Goal: Task Accomplishment & Management: Use online tool/utility

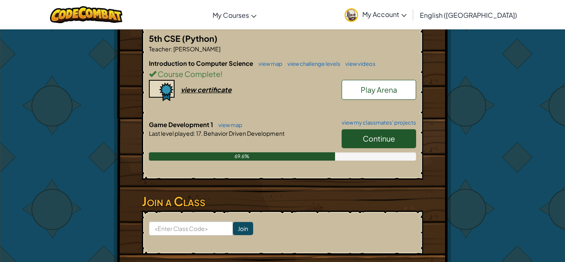
scroll to position [184, 0]
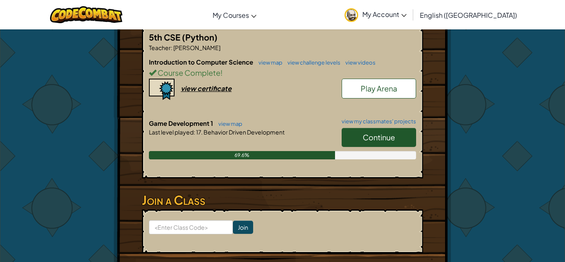
click at [384, 132] on span "Continue" at bounding box center [379, 137] width 32 height 10
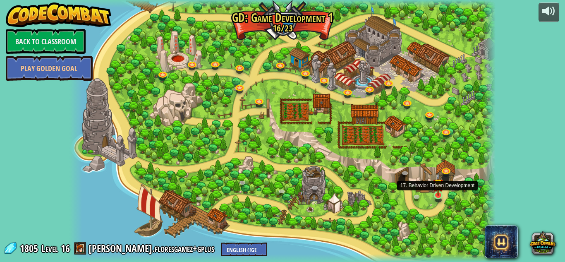
click at [440, 194] on img at bounding box center [438, 184] width 10 height 24
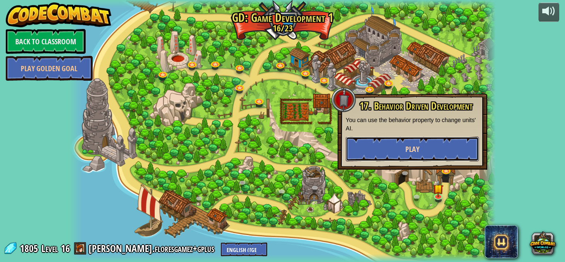
click at [424, 146] on button "Play" at bounding box center [412, 148] width 133 height 25
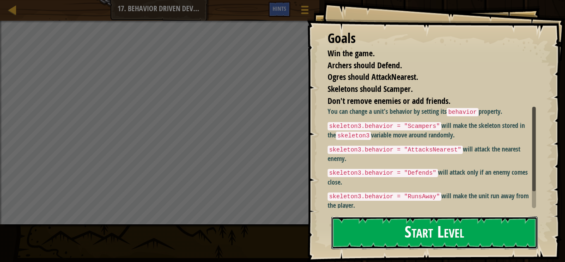
click at [456, 235] on button "Start Level" at bounding box center [434, 232] width 206 height 33
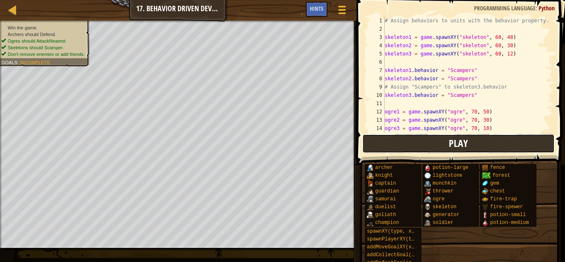
click at [464, 137] on span "Play" at bounding box center [458, 142] width 19 height 13
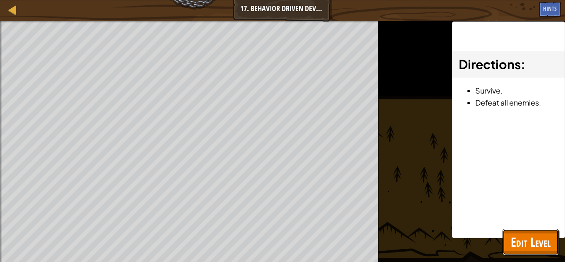
click at [534, 249] on span "Edit Level" at bounding box center [531, 241] width 40 height 17
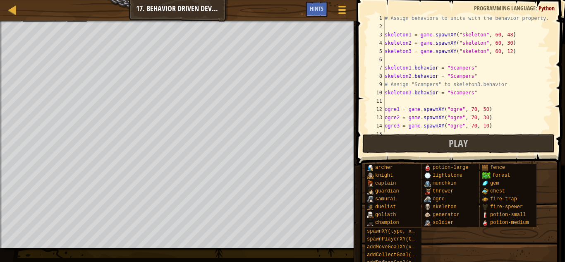
scroll to position [5, 0]
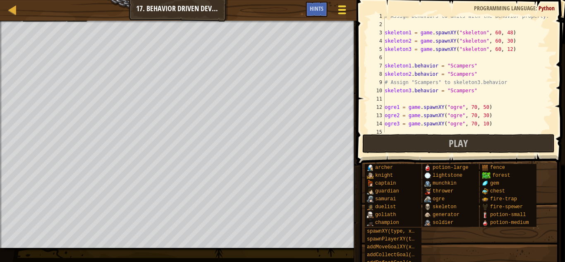
click at [335, 7] on button "Game Menu" at bounding box center [342, 11] width 22 height 20
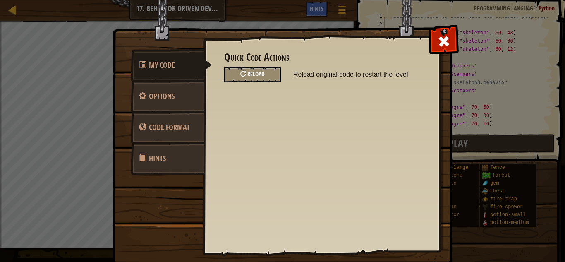
click at [247, 79] on div "Reload" at bounding box center [252, 74] width 57 height 15
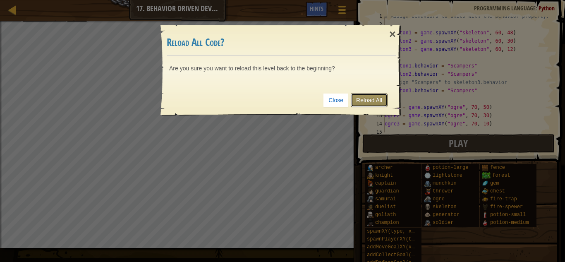
click at [377, 98] on link "Reload All" at bounding box center [369, 100] width 37 height 14
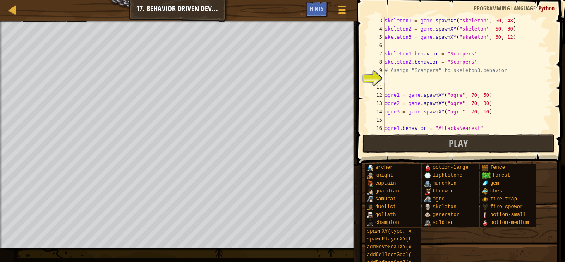
scroll to position [0, 0]
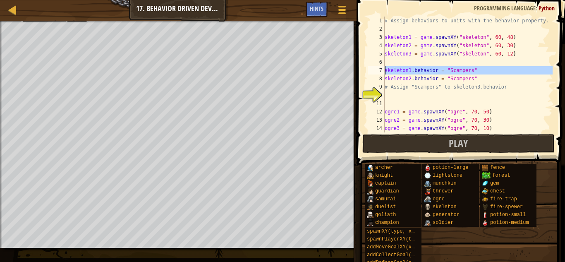
drag, startPoint x: 384, startPoint y: 69, endPoint x: 391, endPoint y: 69, distance: 7.0
click at [391, 69] on div "1 2 3 4 5 6 7 8 9 10 11 12 13 14 15 # Assign behaviors to units with the behavi…" at bounding box center [459, 75] width 186 height 116
type textarea "skeleton1.behavior = "Scampers" skeleton2.behavior = "Scampers""
click at [397, 91] on div "# Assign behaviors to units with the behavior property. skeleton1 = game . spaw…" at bounding box center [468, 83] width 170 height 132
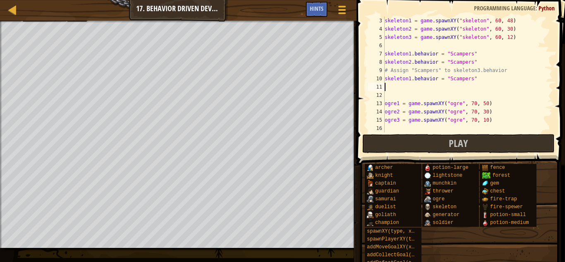
paste textarea "skeleton1.behavior = "Scampers""
click at [410, 81] on div "skeleton1 = game . spawnXY ( "skeleton" , 60 , 48 ) skeleton2 = game . spawnXY …" at bounding box center [468, 83] width 170 height 132
type textarea "skeleton3.behavior = "Scampers""
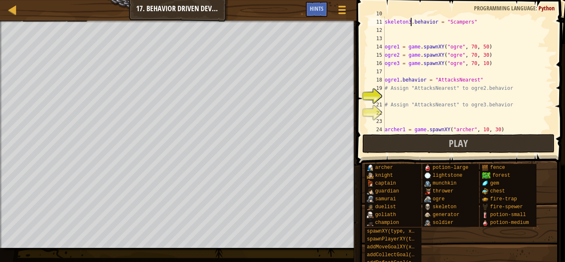
scroll to position [82, 0]
click at [420, 93] on div "skeleton3 . behavior = "Scampers" skeleton3 . behavior = "Scampers" ogre1 = gam…" at bounding box center [468, 75] width 170 height 132
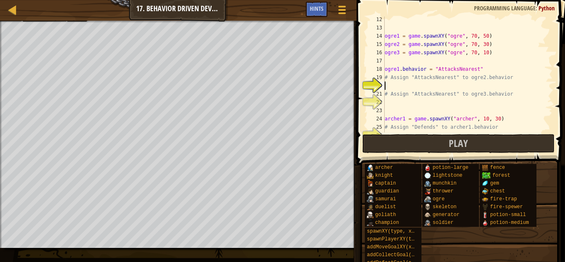
scroll to position [92, 0]
drag, startPoint x: 385, startPoint y: 67, endPoint x: 488, endPoint y: 72, distance: 103.5
click at [488, 72] on div "ogre1 = game . spawnXY ( "ogre" , 70 , 50 ) ogre2 = game . spawnXY ( "ogre" , 7…" at bounding box center [468, 81] width 170 height 132
type textarea "ogre1.behavior = "AttacksNearest""
click at [441, 82] on div "ogre1 = game . spawnXY ( "ogre" , 70 , 50 ) ogre2 = game . spawnXY ( "ogre" , 7…" at bounding box center [468, 81] width 170 height 132
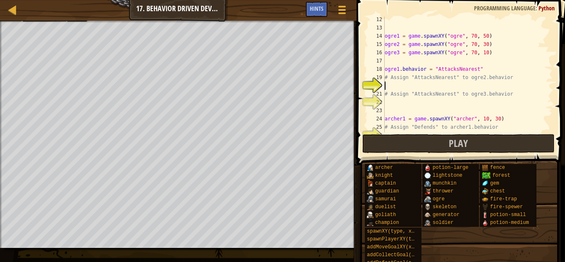
paste textarea "ogre1.behavior = "AttacksNearest""
type textarea "ogre1.behavior = "AttacksNearest""
click at [413, 102] on div "ogre1 = game . spawnXY ( "ogre" , 70 , 50 ) ogre2 = game . spawnXY ( "ogre" , 7…" at bounding box center [468, 81] width 170 height 132
paste textarea "ogre1.behavior = "AttacksNearest""
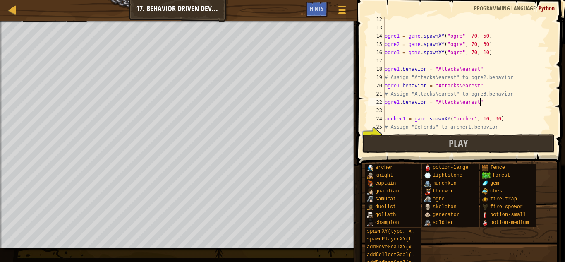
click at [399, 85] on div "ogre1 = game . spawnXY ( "ogre" , 70 , 50 ) ogre2 = game . spawnXY ( "ogre" , 7…" at bounding box center [468, 81] width 170 height 132
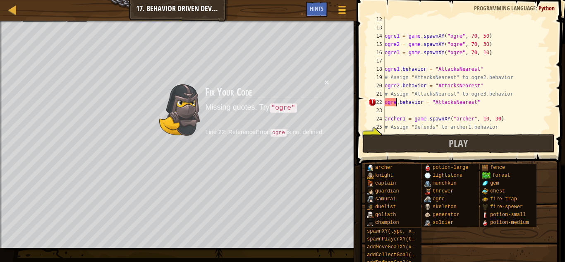
type textarea "ogre3.behavior = "AttacksNearest""
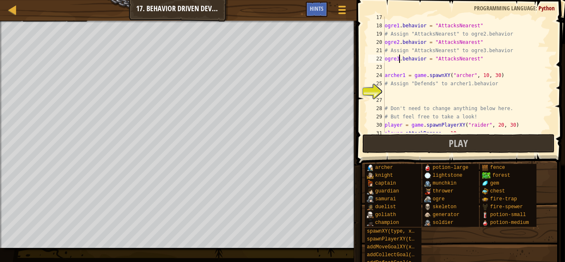
scroll to position [141, 0]
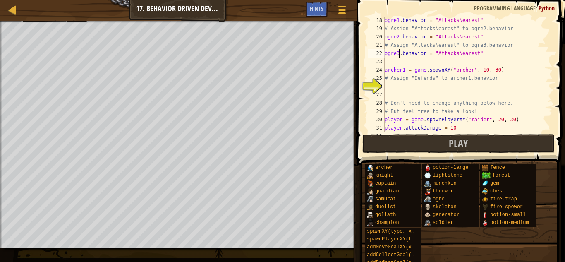
click at [412, 89] on div "ogre1 . behavior = "AttacksNearest" # Assign "AttacksNearest" to ogre2.behavior…" at bounding box center [468, 82] width 170 height 132
type textarea "archer1.behavior = "Defends""
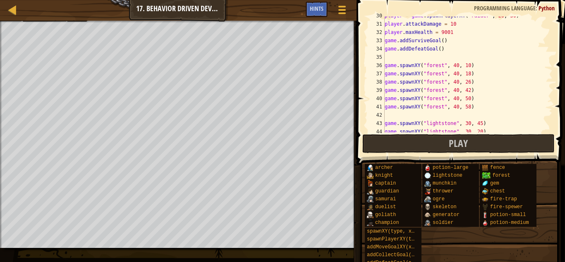
scroll to position [323, 0]
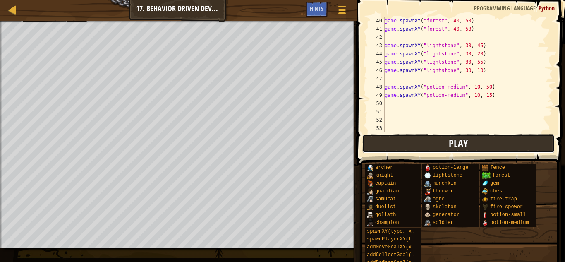
click at [494, 144] on button "Play" at bounding box center [458, 143] width 193 height 19
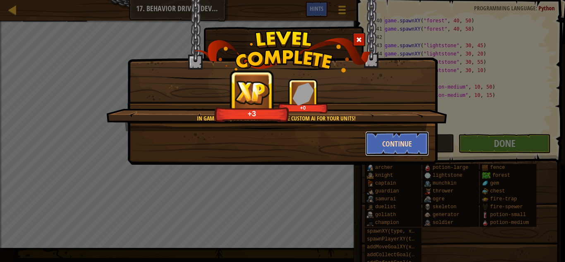
click at [404, 137] on button "Continue" at bounding box center [397, 143] width 64 height 25
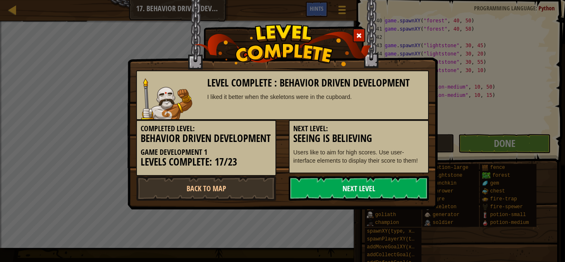
click at [363, 195] on link "Next Level" at bounding box center [359, 188] width 140 height 25
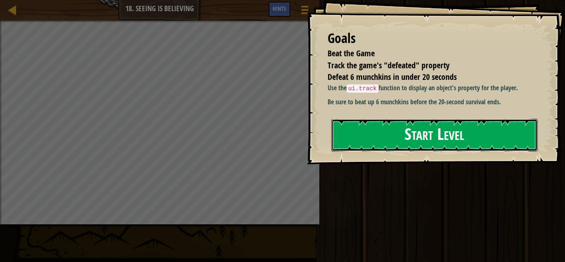
click at [440, 129] on button "Start Level" at bounding box center [434, 135] width 206 height 33
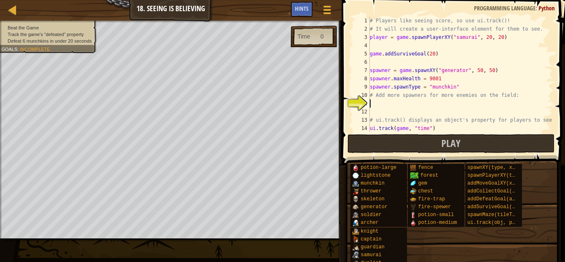
scroll to position [25, 0]
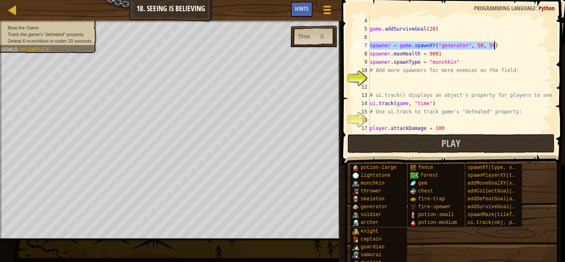
drag, startPoint x: 371, startPoint y: 43, endPoint x: 495, endPoint y: 46, distance: 124.9
click at [495, 46] on div "game . addSurviveGoal ( 20 ) spawner = game . spawnXY ( "generator" , 50 , 50 )…" at bounding box center [460, 83] width 184 height 132
type textarea "spawner = game.spawnXY("generator", 50, 50)"
click at [407, 77] on div "game . addSurviveGoal ( 20 ) spawner = game . spawnXY ( "generator" , 50 , 50 )…" at bounding box center [460, 83] width 184 height 132
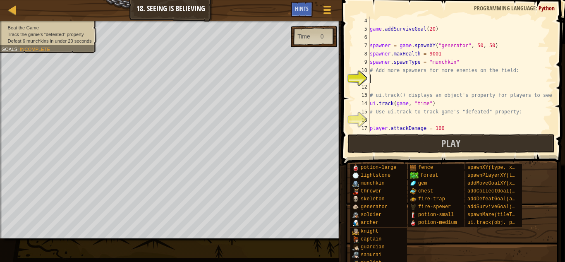
type textarea "spawner = game.spawnXY("generator", 50, 50)"
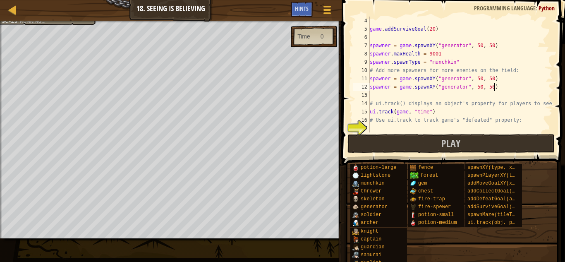
type textarea "spawner = game.spawnXY("generator", 50, 50)"
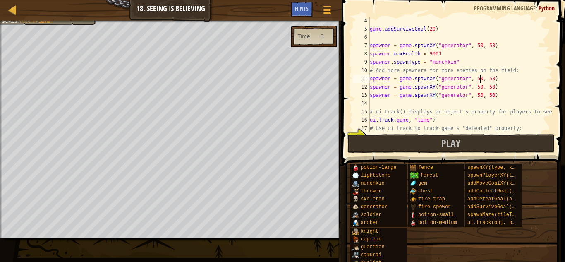
click at [479, 79] on div "game . addSurviveGoal ( 20 ) spawner = game . spawnXY ( "generator" , 50 , 50 )…" at bounding box center [460, 83] width 184 height 132
type textarea "spawner = game.spawnXY("generator", 50, 50)"
type textarea "# ui.track() displays an object's property for players to see!"
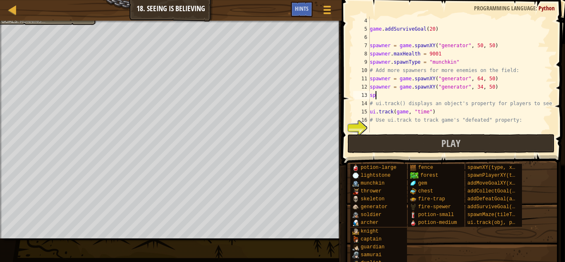
type textarea "s"
type textarea "spawner = game.spawnXY("generator", 34, 50)"
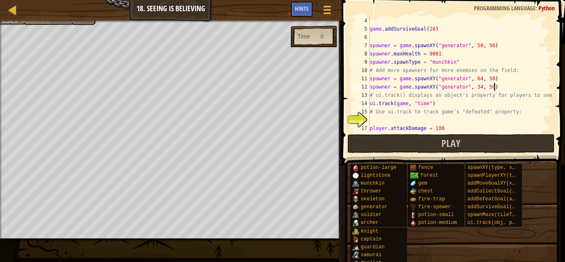
click at [393, 118] on div "game . addSurviveGoal ( 20 ) spawner = game . spawnXY ( "generator" , 50 , 50 )…" at bounding box center [460, 83] width 184 height 132
drag, startPoint x: 371, startPoint y: 103, endPoint x: 435, endPoint y: 103, distance: 64.5
click at [435, 103] on div "game . addSurviveGoal ( 20 ) spawner = game . spawnXY ( "generator" , 50 , 50 )…" at bounding box center [460, 83] width 184 height 132
type textarea "ui.track(game, "time")"
click at [413, 116] on div "game . addSurviveGoal ( 20 ) spawner = game . spawnXY ( "generator" , 50 , 50 )…" at bounding box center [460, 83] width 184 height 132
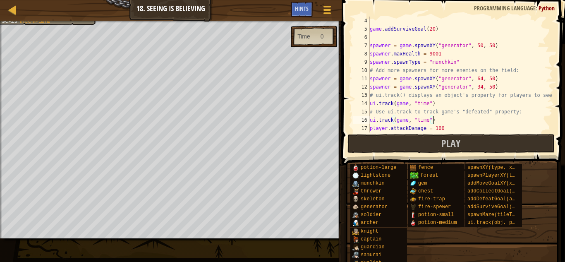
click at [428, 120] on div "game . addSurviveGoal ( 20 ) spawner = game . spawnXY ( "generator" , 50 , 50 )…" at bounding box center [460, 83] width 184 height 132
type textarea "ui.track(game, "defeated")"
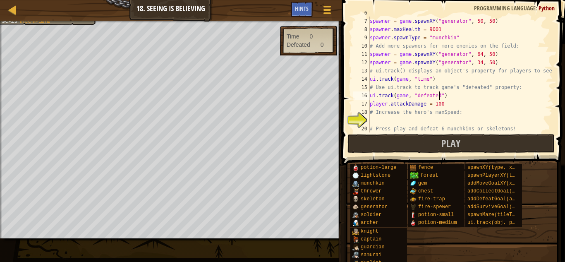
scroll to position [58, 0]
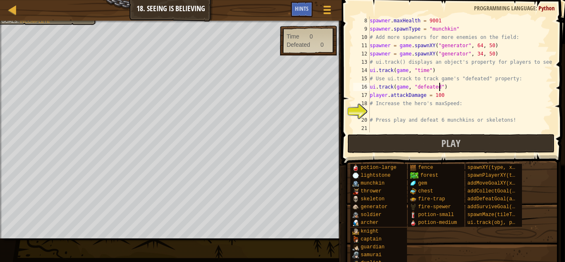
click at [391, 115] on div "spawner . maxHealth = 9001 spawner . spawnType = "munchkin" # Add more spawners…" at bounding box center [460, 83] width 184 height 132
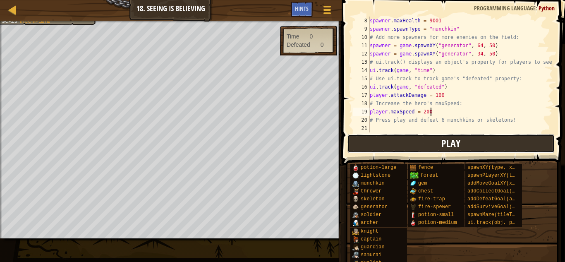
click at [391, 136] on button "Play" at bounding box center [450, 143] width 207 height 19
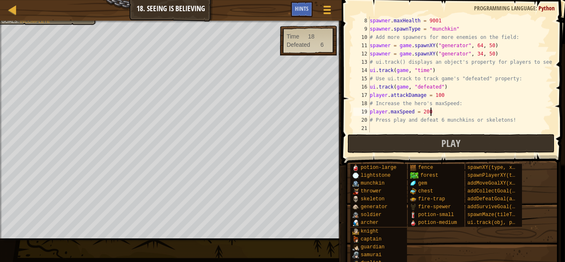
click at [445, 92] on div "spawner . maxHealth = 9001 spawner . spawnType = "munchkin" # Add more spawners…" at bounding box center [460, 83] width 184 height 132
type textarea "player.attackDamage = 200"
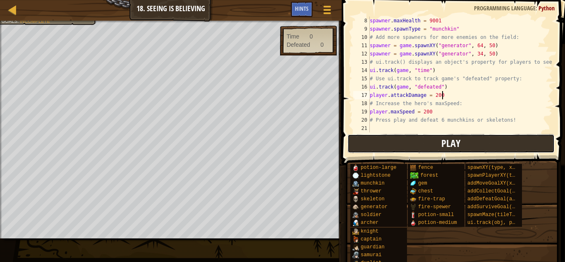
click at [436, 146] on button "Play" at bounding box center [450, 143] width 207 height 19
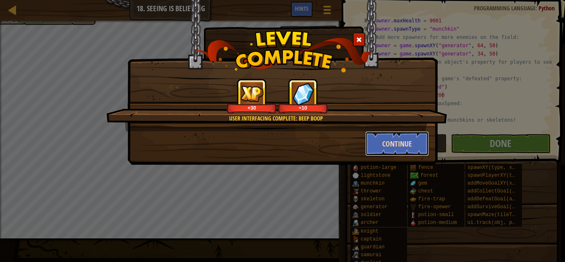
click at [418, 138] on button "Continue" at bounding box center [397, 143] width 64 height 25
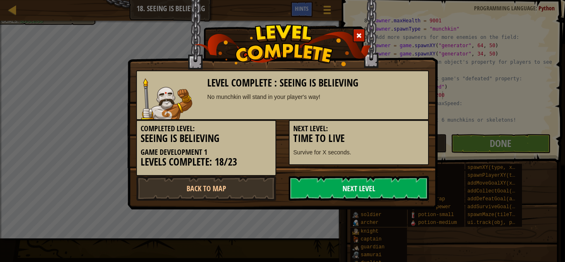
click at [333, 189] on link "Next Level" at bounding box center [359, 188] width 140 height 25
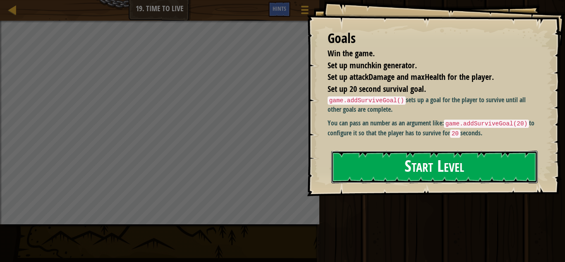
click at [377, 170] on button "Start Level" at bounding box center [434, 167] width 206 height 33
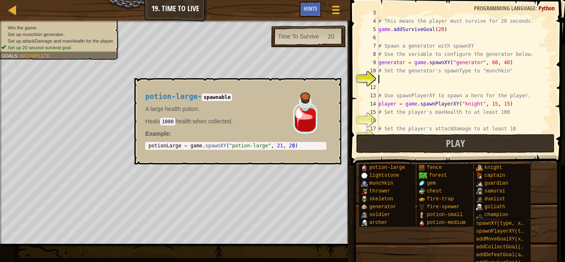
scroll to position [25, 0]
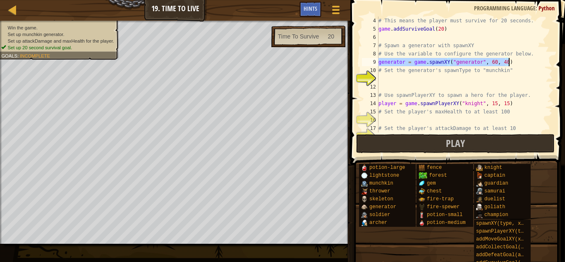
drag, startPoint x: 379, startPoint y: 65, endPoint x: 529, endPoint y: 60, distance: 149.4
click at [529, 60] on div "# This means the player must survive for 20 seconds. game . addSurviveGoal ( 20…" at bounding box center [465, 83] width 176 height 132
type textarea "generator = game.spawnXY("generator", 60, 40)"
click at [456, 82] on div "# This means the player must survive for 20 seconds. game . addSurviveGoal ( 20…" at bounding box center [465, 83] width 176 height 132
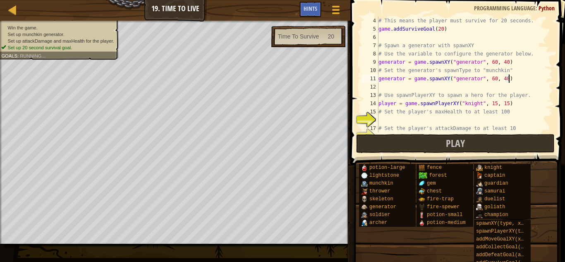
click at [458, 80] on div "# This means the player must survive for 20 seconds. game . addSurviveGoal ( 20…" at bounding box center [465, 83] width 176 height 132
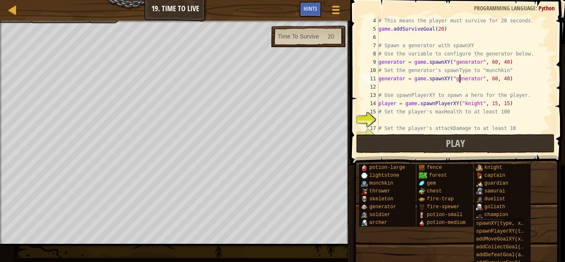
click at [458, 80] on div "# This means the player must survive for 20 seconds. game . addSurviveGoal ( 20…" at bounding box center [465, 83] width 176 height 132
type textarea "generator = game.spawnXY("munchkin", 60, 40)"
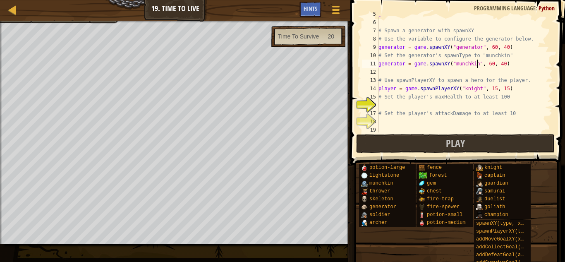
scroll to position [41, 0]
click at [425, 105] on div "game . addSurviveGoal ( 20 ) # Spawn a generator with spawnXY # Use the variabl…" at bounding box center [465, 75] width 176 height 132
type textarea "player.maxHealth = 250"
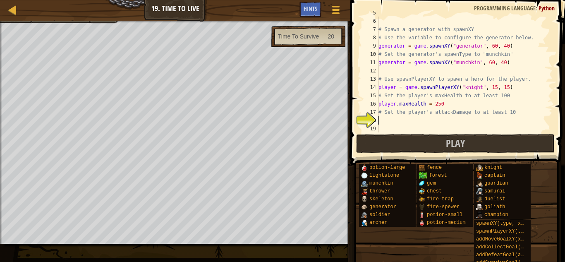
click at [408, 122] on div "game . addSurviveGoal ( 20 ) # Spawn a generator with spawnXY # Use the variabl…" at bounding box center [465, 75] width 176 height 132
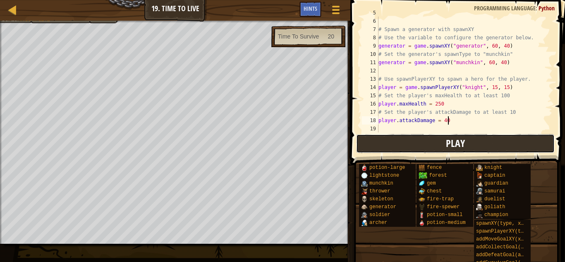
click at [413, 140] on button "Play" at bounding box center [455, 143] width 199 height 19
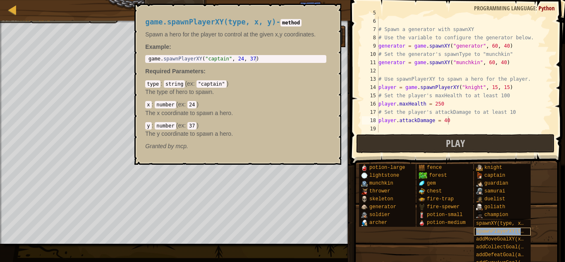
click at [529, 233] on span "spawnPlayerXY(type, x, y)" at bounding box center [513, 231] width 74 height 6
click at [456, 122] on div "game . addSurviveGoal ( 20 ) # Spawn a generator with spawnXY # Use the variabl…" at bounding box center [465, 75] width 176 height 132
type textarea "player.attackDamage = 250"
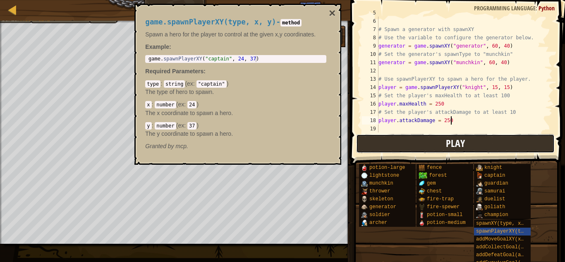
click at [462, 141] on span "Play" at bounding box center [455, 142] width 19 height 13
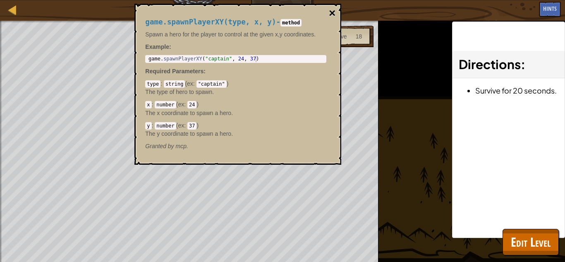
click at [331, 11] on button "×" at bounding box center [332, 13] width 7 height 12
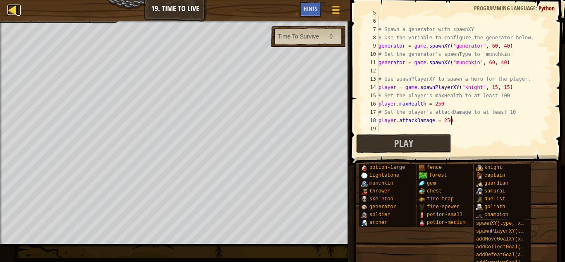
click at [11, 12] on div at bounding box center [12, 10] width 10 height 10
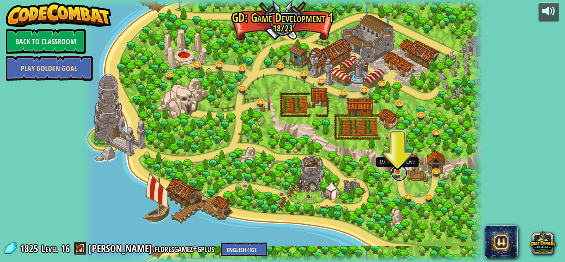
click at [400, 174] on link at bounding box center [399, 173] width 17 height 17
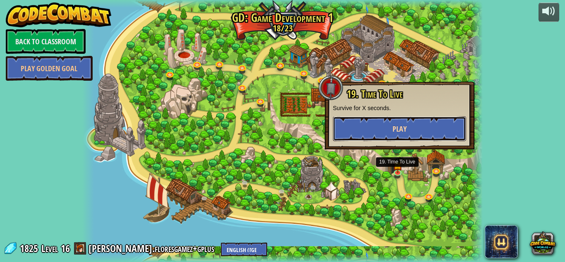
click at [376, 135] on button "Play" at bounding box center [399, 128] width 133 height 25
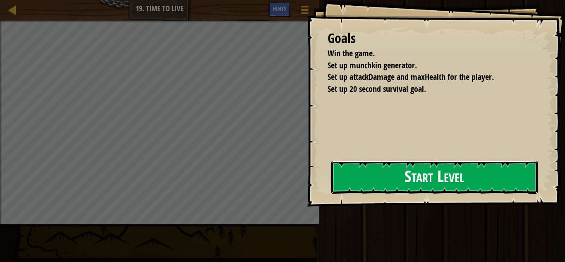
click at [432, 181] on button "Start Level" at bounding box center [434, 177] width 206 height 33
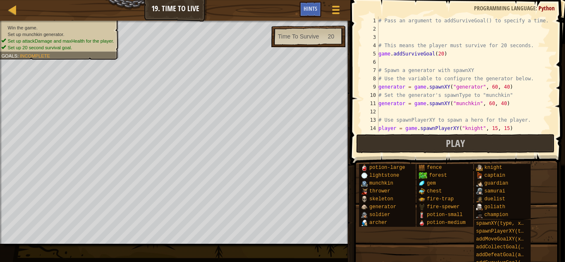
scroll to position [58, 0]
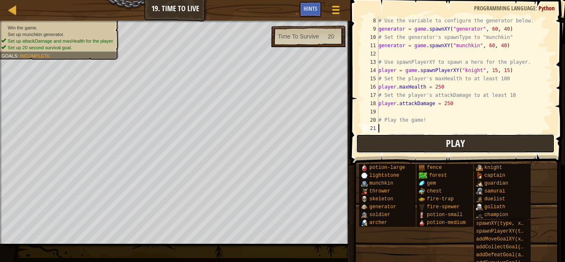
click at [442, 140] on button "Play" at bounding box center [455, 143] width 199 height 19
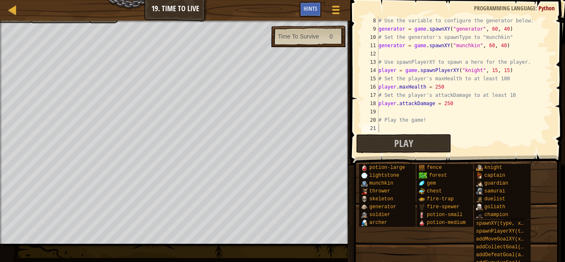
click at [477, 45] on div "# Use the variable to configure the generator below. generator = game . spawnXY…" at bounding box center [465, 83] width 176 height 132
click at [402, 144] on span "Play" at bounding box center [403, 142] width 19 height 13
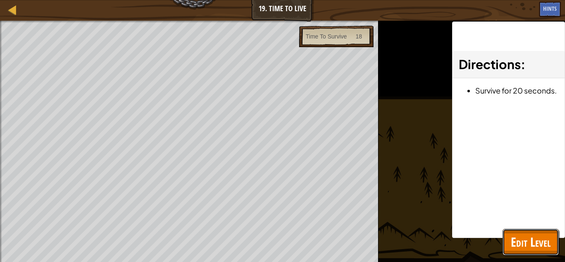
click at [519, 232] on button "Edit Level" at bounding box center [531, 242] width 56 height 26
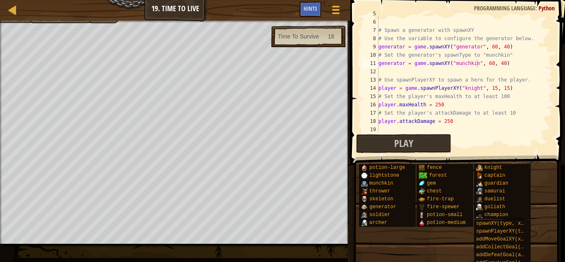
scroll to position [39, 0]
drag, startPoint x: 480, startPoint y: 55, endPoint x: 507, endPoint y: 54, distance: 27.7
click at [507, 54] on div "game . addSurviveGoal ( 20 ) # Spawn a generator with spawnXY # Use the variabl…" at bounding box center [465, 77] width 176 height 132
click at [467, 62] on div "game . addSurviveGoal ( 20 ) # Spawn a generator with spawnXY # Use the variabl…" at bounding box center [465, 77] width 176 height 132
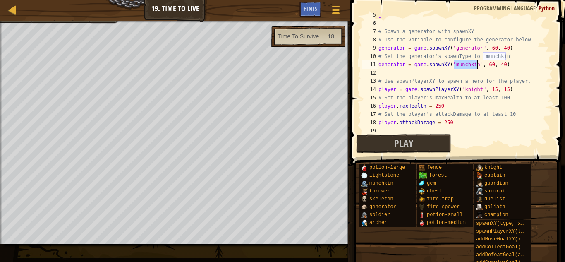
paste textarea ""munchkin""
click at [454, 65] on div "game . addSurviveGoal ( 20 ) # Spawn a generator with spawnXY # Use the variabl…" at bounding box center [465, 77] width 176 height 132
click at [392, 139] on button "Play" at bounding box center [403, 143] width 95 height 19
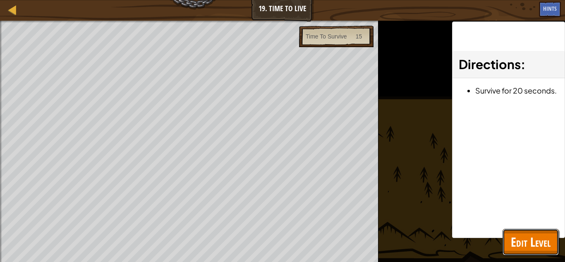
click at [512, 235] on span "Edit Level" at bounding box center [531, 241] width 40 height 17
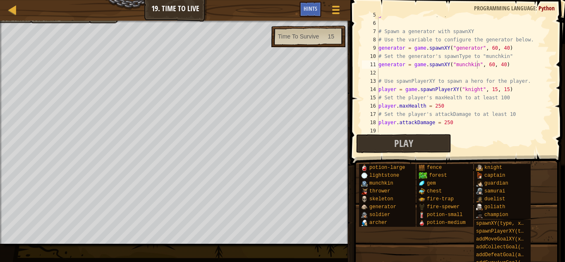
scroll to position [39, 0]
click at [492, 64] on div "game . addSurviveGoal ( 20 ) # Spawn a generator with spawnXY # Use the variabl…" at bounding box center [465, 77] width 176 height 132
click at [383, 140] on button "Play" at bounding box center [403, 143] width 95 height 19
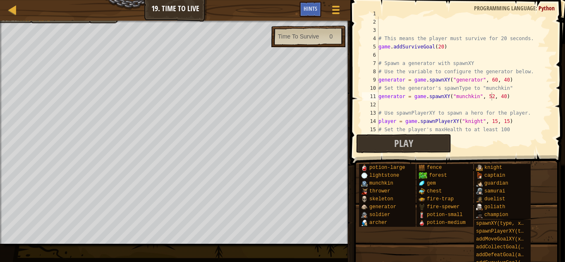
scroll to position [9, 0]
type textarea "generator = game.spawnXY("generator", 60, 40)"
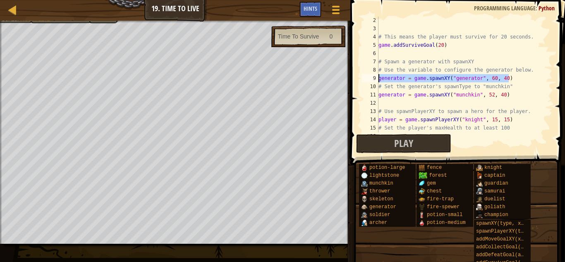
drag, startPoint x: 512, startPoint y: 79, endPoint x: 377, endPoint y: 74, distance: 134.5
click at [377, 74] on div "generator = game.spawnXY("generator", 60, 40) 2 3 4 5 6 7 8 9 10 11 12 13 14 15…" at bounding box center [456, 75] width 192 height 116
type textarea "# Use the variable to configure the generator below."
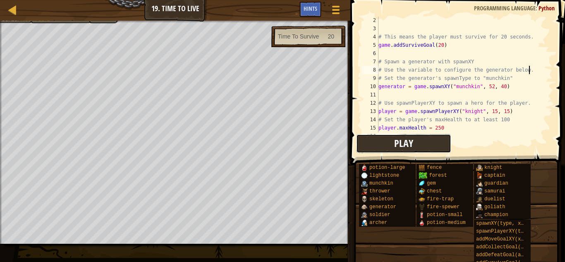
click at [364, 139] on button "Play" at bounding box center [403, 143] width 95 height 19
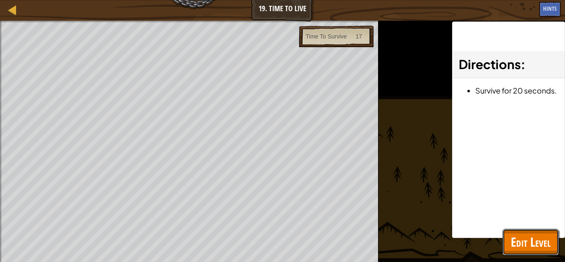
click at [522, 237] on span "Edit Level" at bounding box center [531, 241] width 40 height 17
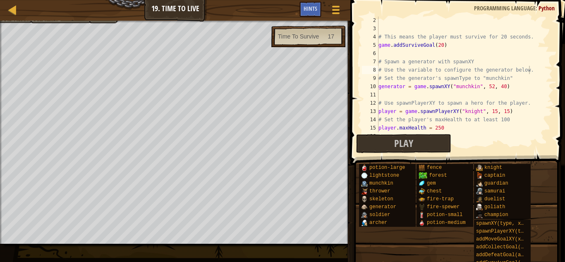
click at [535, 67] on div "# This means the player must survive for 20 seconds. game . addSurviveGoal ( 20…" at bounding box center [465, 82] width 176 height 132
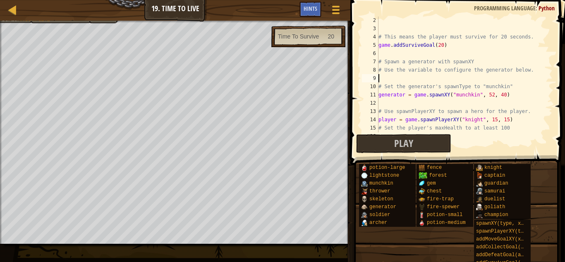
paste textarea "generator = game.spawnXY("generator", 60, 40)"
click at [490, 95] on div "# This means the player must survive for 20 seconds. game . addSurviveGoal ( 20…" at bounding box center [465, 82] width 176 height 132
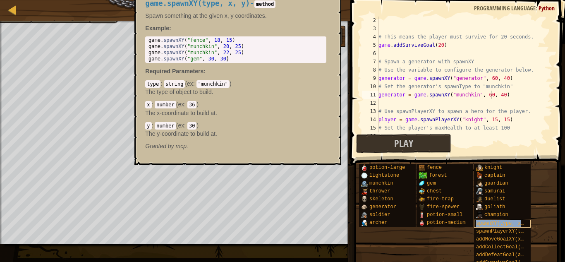
click at [496, 225] on span "spawnXY(type, x, y)" at bounding box center [504, 223] width 57 height 6
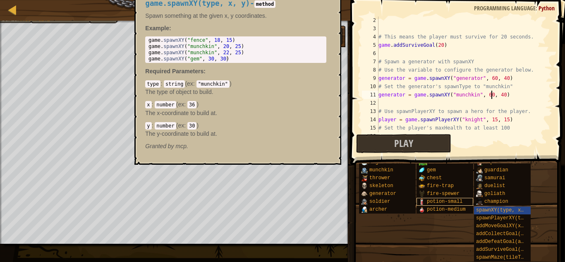
scroll to position [0, 0]
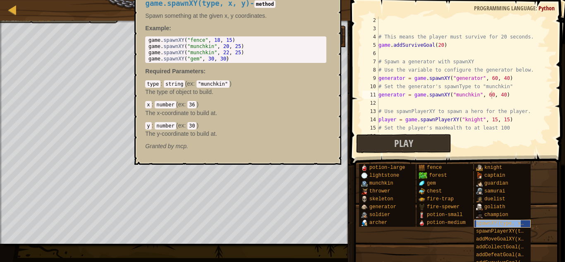
click at [492, 223] on span "spawnXY(type, x, y)" at bounding box center [504, 223] width 57 height 6
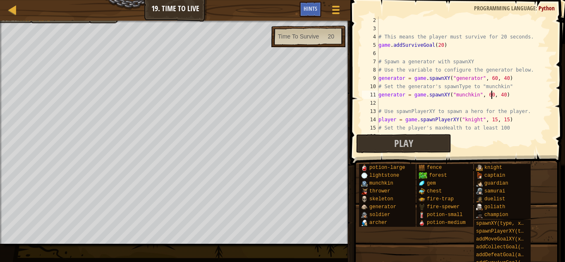
click at [465, 80] on div "# This means the player must survive for 20 seconds. game . addSurviveGoal ( 20…" at bounding box center [465, 82] width 176 height 132
paste textarea "= game.spawnXY("generator", 60, 40)"
click at [416, 139] on button "Play" at bounding box center [403, 143] width 95 height 19
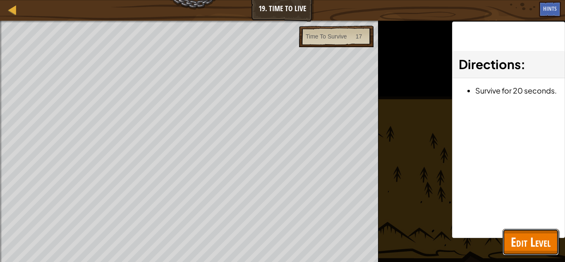
click at [532, 237] on span "Edit Level" at bounding box center [531, 241] width 40 height 17
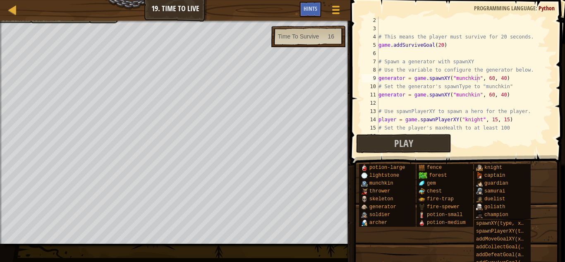
click at [462, 78] on div "# This means the player must survive for 20 seconds. game . addSurviveGoal ( 20…" at bounding box center [465, 82] width 176 height 132
click at [434, 145] on button "Play" at bounding box center [403, 143] width 95 height 19
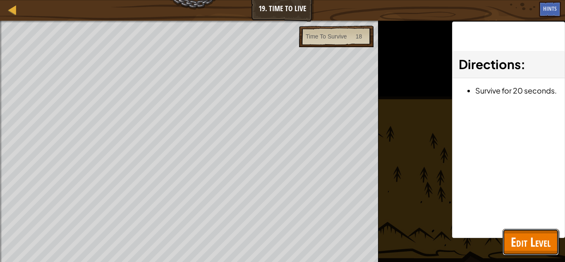
click at [541, 240] on span "Edit Level" at bounding box center [531, 241] width 40 height 17
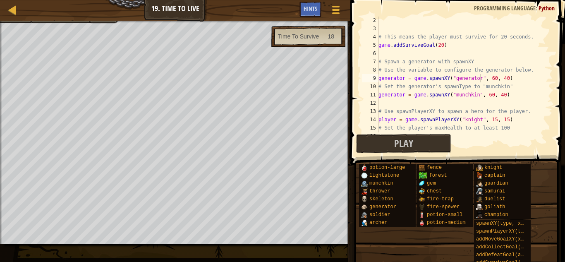
click at [403, 94] on div "# This means the player must survive for 20 seconds. game . addSurviveGoal ( 20…" at bounding box center [465, 82] width 176 height 132
click at [315, 7] on span "Hints" at bounding box center [311, 9] width 14 height 8
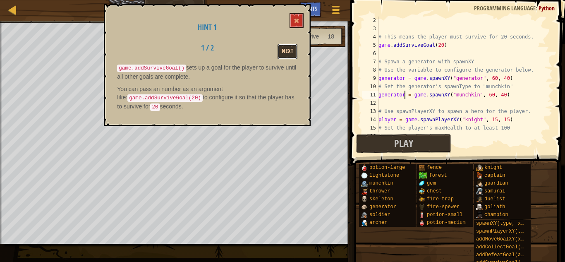
click at [280, 56] on button "Next" at bounding box center [288, 51] width 20 height 15
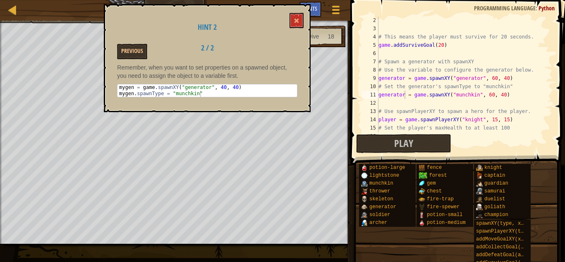
click at [510, 94] on div "# This means the player must survive for 20 seconds. game . addSurviveGoal ( 20…" at bounding box center [465, 82] width 176 height 132
click at [508, 96] on div "# This means the player must survive for 20 seconds. game . addSurviveGoal ( 20…" at bounding box center [465, 82] width 176 height 132
type textarea "generator.spawnType = "munchkin""
click at [424, 141] on button "Play" at bounding box center [403, 143] width 95 height 19
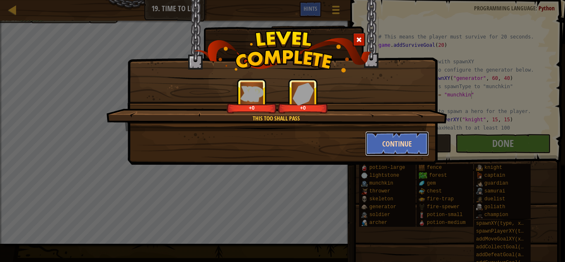
click at [378, 146] on button "Continue" at bounding box center [397, 143] width 64 height 25
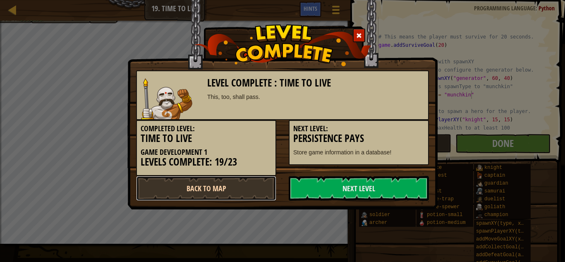
click at [252, 191] on link "Back to Map" at bounding box center [206, 188] width 140 height 25
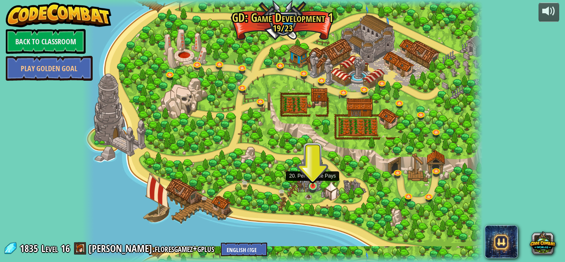
click at [313, 184] on img at bounding box center [313, 176] width 10 height 22
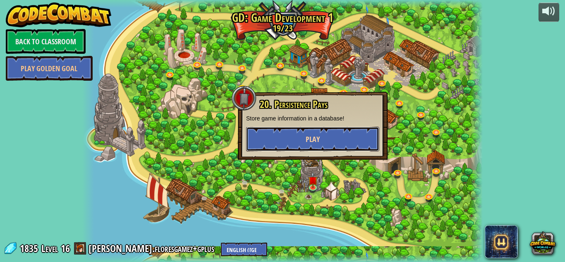
click at [299, 148] on button "Play" at bounding box center [312, 139] width 133 height 25
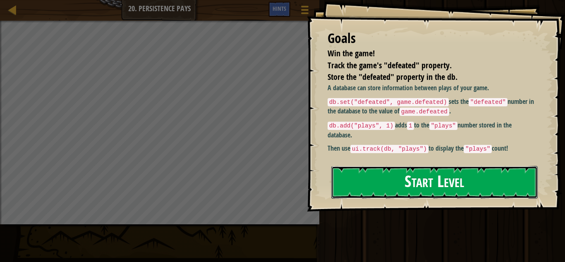
click at [389, 166] on button "Start Level" at bounding box center [434, 182] width 206 height 33
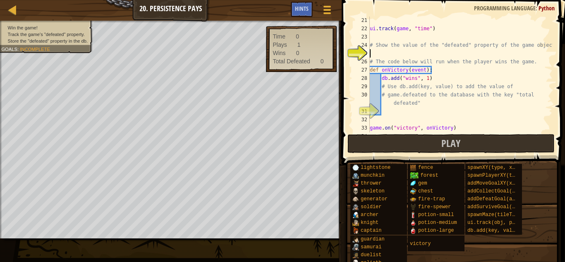
scroll to position [175, 0]
click at [420, 55] on div "ui . track ( game , "time" ) # Show the value of the "defeated" property of the…" at bounding box center [460, 82] width 184 height 132
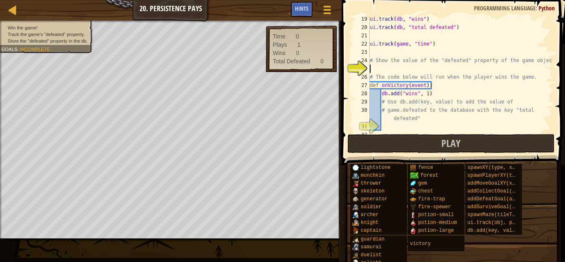
scroll to position [158, 0]
drag, startPoint x: 371, startPoint y: 44, endPoint x: 438, endPoint y: 46, distance: 67.0
click at [438, 46] on div "ui . track ( db , "wins" ) ui . track ( db , "total defeated" ) ui . track ( ga…" at bounding box center [460, 82] width 184 height 132
type textarea "ui.track(game, "time")"
click at [407, 72] on div "ui . track ( db , "wins" ) ui . track ( db , "total defeated" ) ui . track ( ga…" at bounding box center [460, 82] width 184 height 132
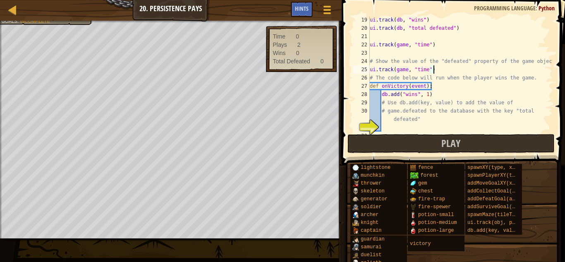
click at [419, 69] on div "ui . track ( db , "wins" ) ui . track ( db , "total defeated" ) ui . track ( ga…" at bounding box center [460, 82] width 184 height 132
type textarea "ui.track(game, "defeated")"
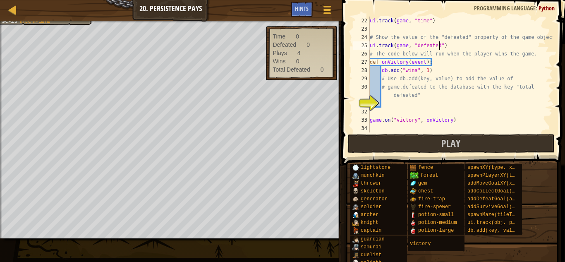
scroll to position [182, 0]
click at [412, 102] on div "ui . track ( game , "time" ) # Show the value of the "defeated" property of the…" at bounding box center [460, 83] width 184 height 132
click at [308, 10] on span "Hints" at bounding box center [302, 9] width 14 height 8
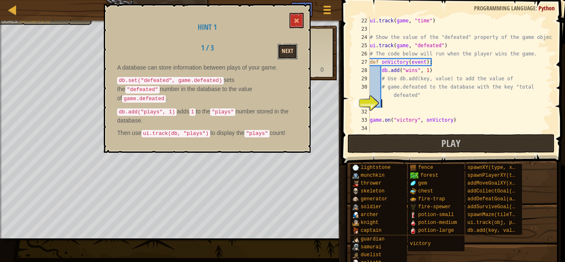
click at [294, 50] on button "Next" at bounding box center [288, 51] width 20 height 15
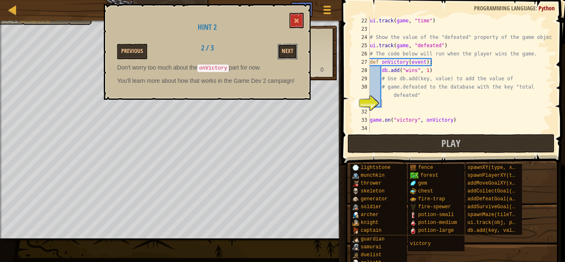
click at [294, 50] on button "Next" at bounding box center [288, 51] width 20 height 15
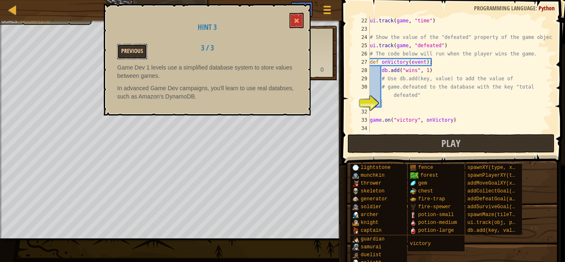
click at [139, 55] on button "Previous" at bounding box center [132, 51] width 30 height 15
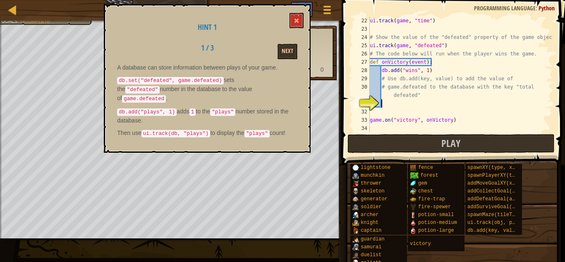
click at [427, 102] on div "ui . track ( game , "time" ) # Show the value of the "defeated" property of the…" at bounding box center [460, 83] width 184 height 132
click at [455, 101] on div "ui . track ( game , "time" ) # Show the value of the "defeated" property of the…" at bounding box center [460, 83] width 184 height 132
type textarea "db.add("total defeated", game.defeated)"
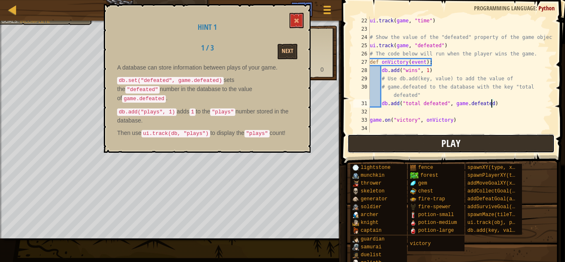
click at [460, 141] on span "Play" at bounding box center [450, 142] width 19 height 13
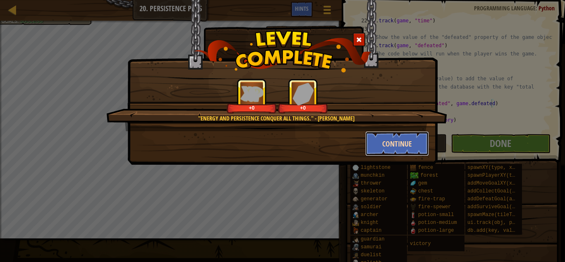
click at [387, 140] on button "Continue" at bounding box center [397, 143] width 64 height 25
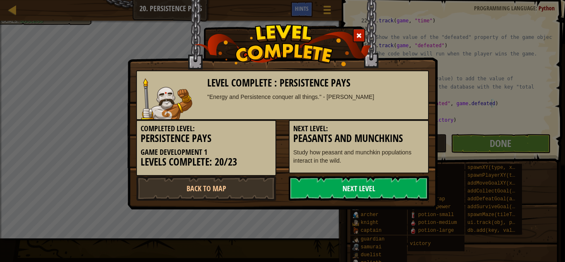
click at [349, 190] on link "Next Level" at bounding box center [359, 188] width 140 height 25
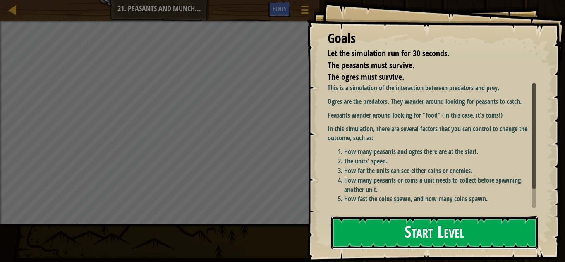
click at [399, 235] on button "Start Level" at bounding box center [434, 232] width 206 height 33
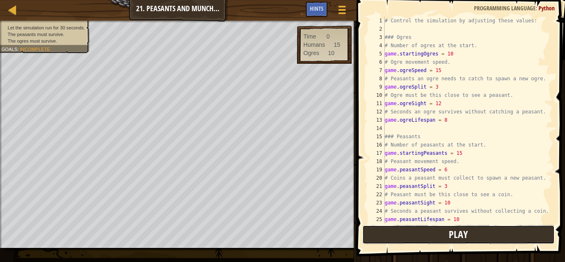
click at [412, 231] on button "Play" at bounding box center [458, 234] width 193 height 19
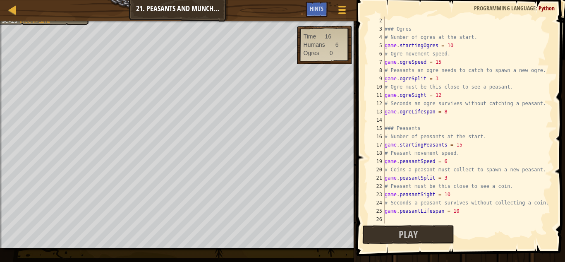
scroll to position [9, 0]
click at [452, 45] on div "### Ogres # Number of ogres at the start. game . startingOgres = 10 # Ogre move…" at bounding box center [468, 127] width 170 height 223
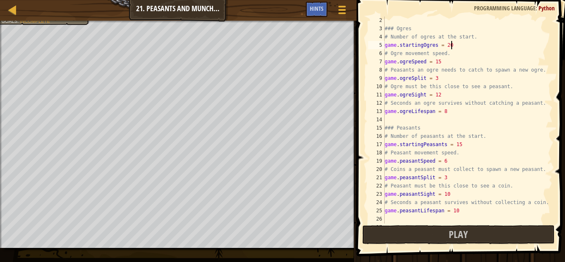
scroll to position [4, 9]
click at [449, 66] on div "### Ogres # Number of ogres at the start. game . startingOgres = 20 # Ogre move…" at bounding box center [468, 127] width 170 height 223
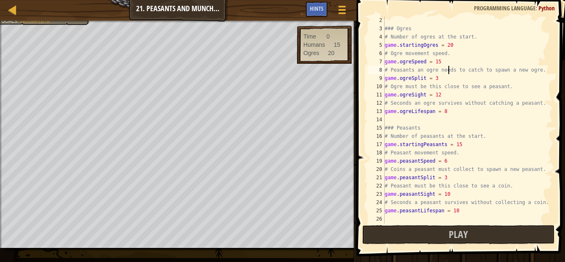
click at [445, 63] on div "### Ogres # Number of ogres at the start. game . startingOgres = 20 # Ogre move…" at bounding box center [468, 127] width 170 height 223
click at [443, 79] on div "### Ogres # Number of ogres at the start. game . startingOgres = 20 # Ogre move…" at bounding box center [468, 127] width 170 height 223
click at [445, 96] on div "### Ogres # Number of ogres at the start. game . startingOgres = 20 # Ogre move…" at bounding box center [468, 127] width 170 height 223
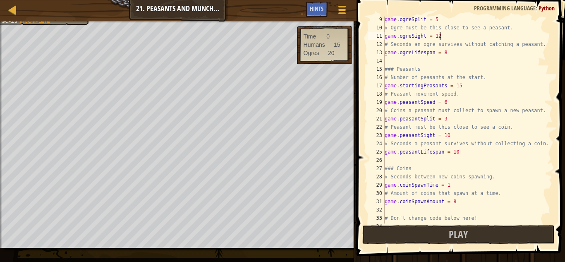
scroll to position [69, 0]
click at [454, 53] on div "game . ogreSplit = 5 # Ogre must be this close to see a peasant. game . ogreSig…" at bounding box center [468, 125] width 170 height 223
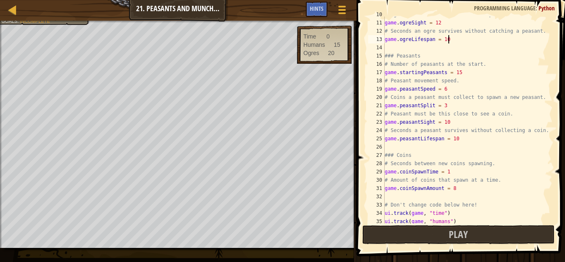
scroll to position [82, 0]
click at [466, 70] on div "# Ogre must be this close to see a peasant. game . ogreSight = 12 # Seconds an …" at bounding box center [468, 120] width 170 height 223
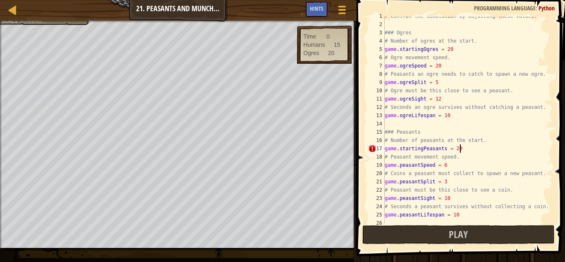
scroll to position [4, 10]
click at [453, 170] on div "# Control the simulation by adjusting these values: ### Ogres # Number of ogres…" at bounding box center [468, 123] width 170 height 223
click at [449, 161] on div "# Control the simulation by adjusting these values: ### Ogres # Number of ogres…" at bounding box center [468, 123] width 170 height 223
click at [459, 182] on div "# Control the simulation by adjusting these values: ### Ogres # Number of ogres…" at bounding box center [468, 123] width 170 height 223
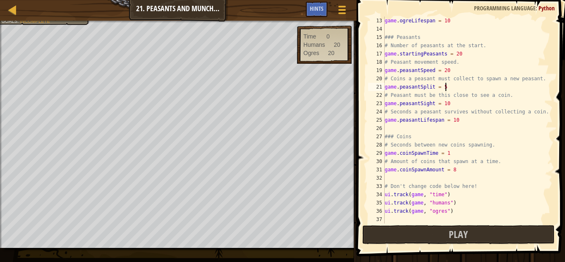
scroll to position [99, 0]
click at [467, 231] on span "Play" at bounding box center [458, 233] width 19 height 13
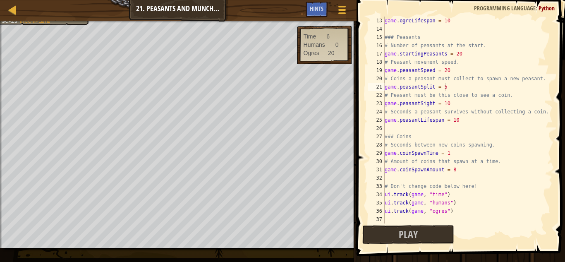
click at [450, 72] on div "game . ogreLifespan = 10 ### Peasants # Number of peasants at the start. game .…" at bounding box center [468, 128] width 170 height 223
type textarea "game.peasantSpeed = 10"
click at [435, 232] on button "Play" at bounding box center [408, 234] width 92 height 19
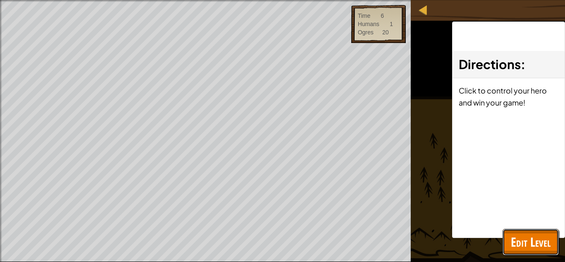
click at [534, 247] on span "Edit Level" at bounding box center [531, 241] width 40 height 17
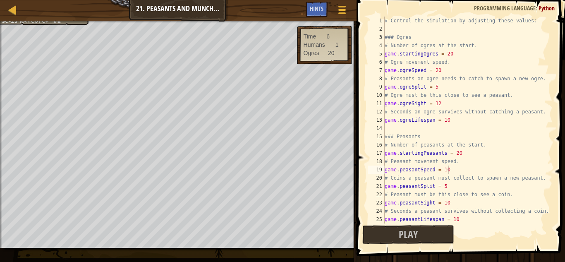
scroll to position [0, 0]
click at [340, 11] on div at bounding box center [341, 10] width 11 height 12
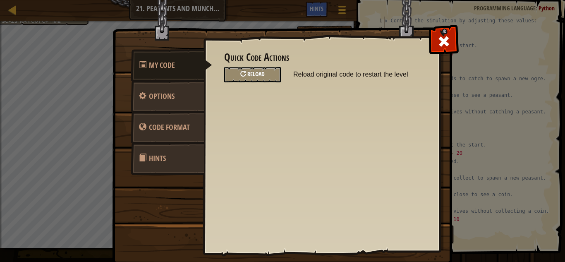
click at [266, 73] on div "Reload" at bounding box center [252, 74] width 57 height 15
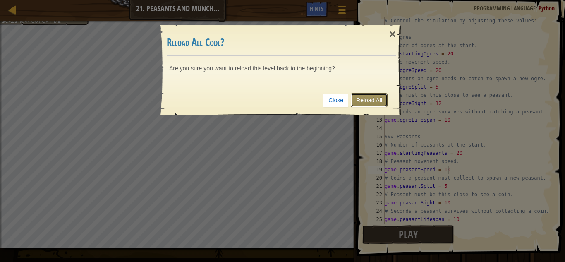
click at [366, 98] on link "Reload All" at bounding box center [369, 100] width 37 height 14
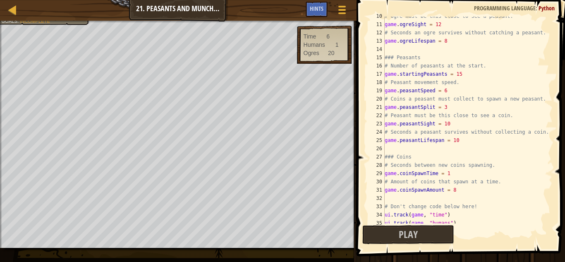
scroll to position [80, 0]
click at [449, 110] on div "# Ogre must be this close to see a peasant. game . ogreSight = 12 # Seconds an …" at bounding box center [468, 122] width 170 height 223
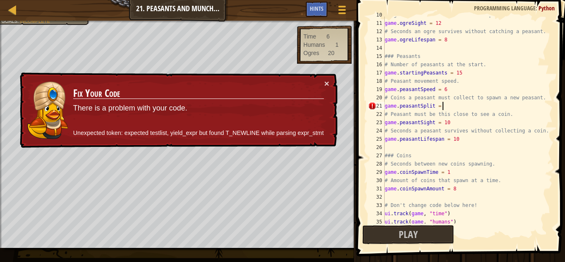
scroll to position [4, 8]
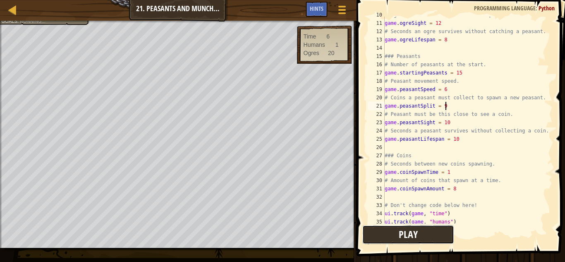
click at [440, 238] on button "Play" at bounding box center [408, 234] width 92 height 19
click at [417, 230] on span "Play" at bounding box center [408, 233] width 19 height 13
click at [461, 191] on div "# Ogre must be this close to see a peasant. game . ogreSight = 12 # Seconds an …" at bounding box center [468, 122] width 170 height 223
click at [419, 237] on button "Play" at bounding box center [408, 234] width 92 height 19
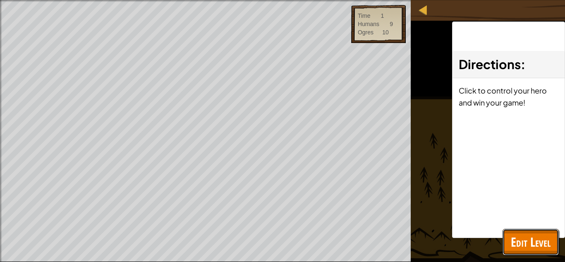
click at [524, 239] on span "Edit Level" at bounding box center [531, 241] width 40 height 17
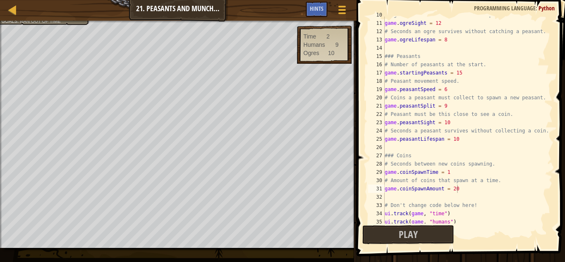
click at [474, 190] on div "# Ogre must be this close to see a peasant. game . ogreSight = 12 # Seconds an …" at bounding box center [468, 122] width 170 height 223
click at [393, 230] on button "Play" at bounding box center [408, 234] width 92 height 19
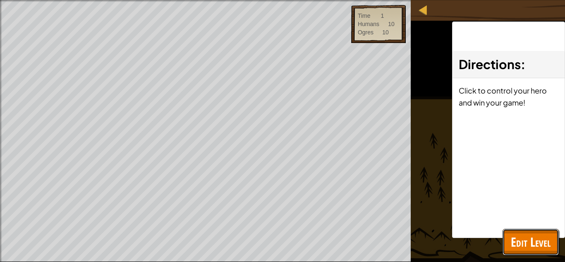
click at [530, 233] on span "Edit Level" at bounding box center [531, 241] width 40 height 17
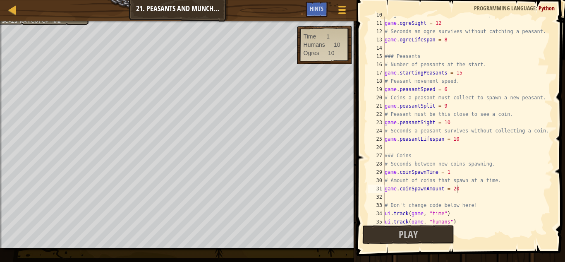
click at [460, 186] on div "# Ogre must be this close to see a peasant. game . ogreSight = 12 # Seconds an …" at bounding box center [468, 122] width 170 height 223
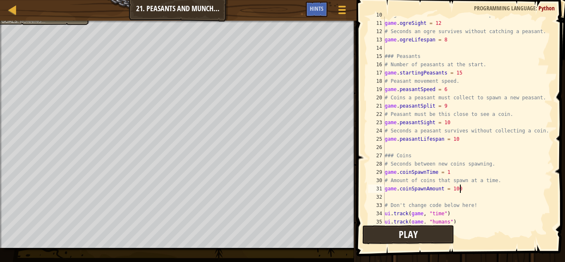
type textarea "game.coinSpawnAmount = 100"
click at [422, 238] on button "Play" at bounding box center [408, 234] width 92 height 19
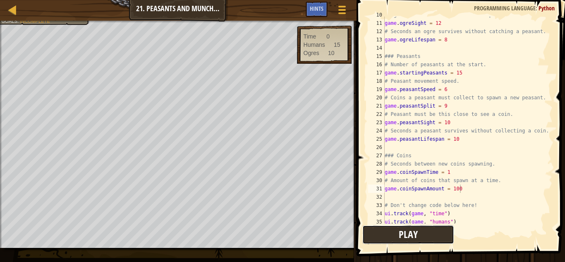
click at [407, 227] on span "Play" at bounding box center [408, 233] width 19 height 13
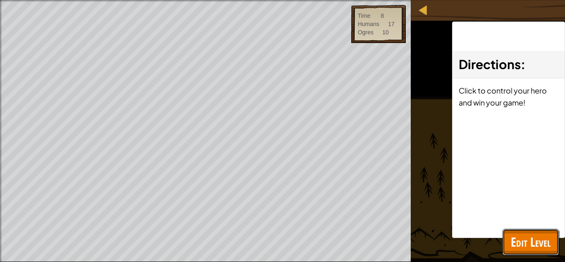
click at [522, 245] on span "Edit Level" at bounding box center [531, 241] width 40 height 17
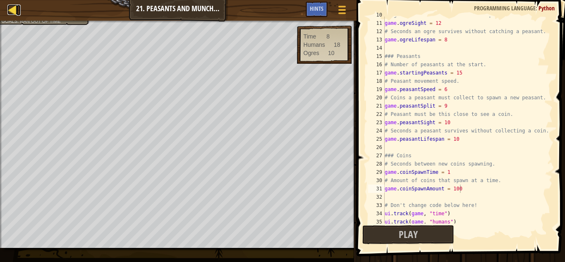
click at [16, 12] on div at bounding box center [12, 10] width 10 height 10
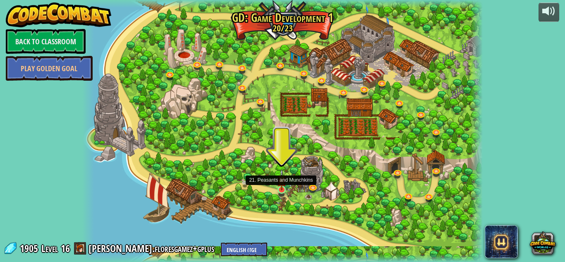
click at [284, 187] on img at bounding box center [282, 180] width 10 height 22
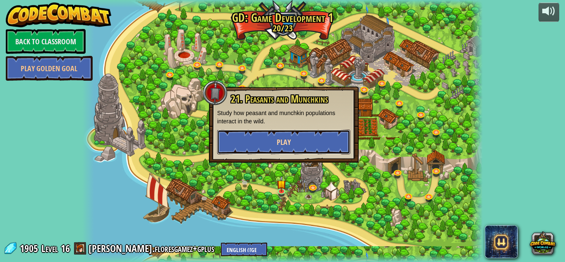
click at [279, 147] on span "Play" at bounding box center [284, 142] width 14 height 10
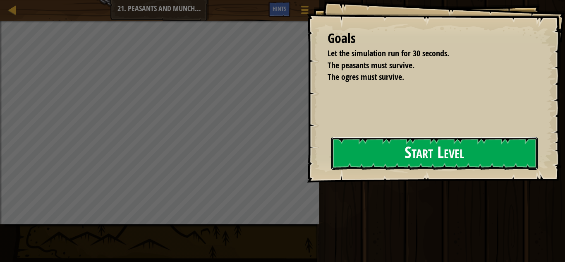
click at [428, 157] on button "Start Level" at bounding box center [434, 153] width 206 height 33
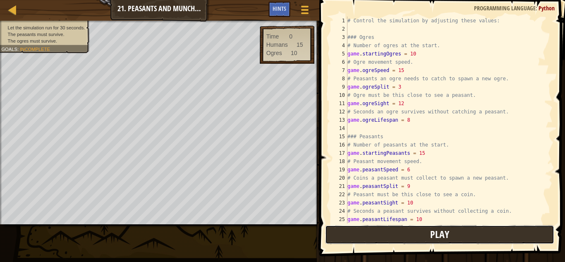
click at [369, 230] on button "Play" at bounding box center [439, 234] width 229 height 19
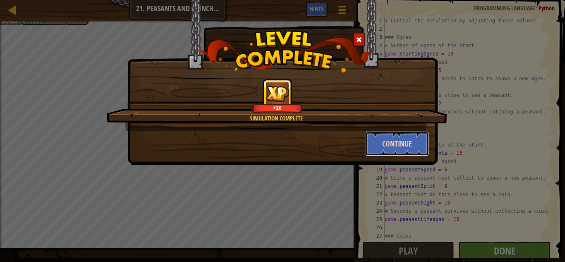
click at [390, 141] on button "Continue" at bounding box center [397, 143] width 64 height 25
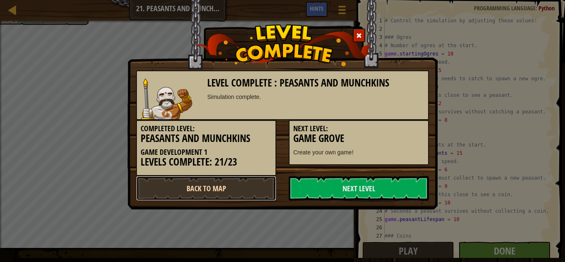
click at [233, 192] on link "Back to Map" at bounding box center [206, 188] width 140 height 25
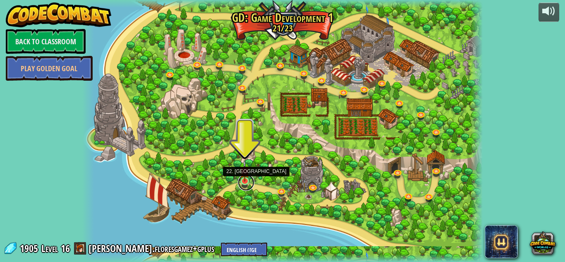
click at [244, 182] on link at bounding box center [246, 182] width 17 height 17
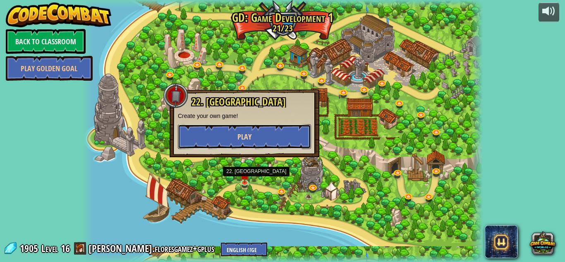
click at [245, 136] on span "Play" at bounding box center [244, 137] width 14 height 10
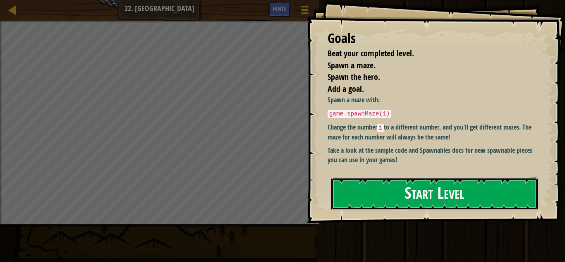
click at [372, 177] on button "Start Level" at bounding box center [434, 193] width 206 height 33
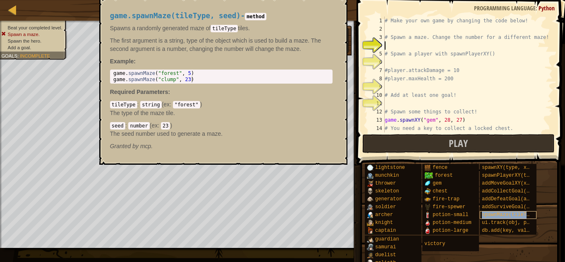
click at [493, 214] on span "spawnMaze(tileType, seed)" at bounding box center [519, 215] width 74 height 6
type textarea "game.spawnMaze("forest", 5)"
drag, startPoint x: 112, startPoint y: 71, endPoint x: 198, endPoint y: 74, distance: 85.7
click at [198, 74] on div "game . spawnMaze ( "forest" , 5 ) game . spawnMaze ( "clump" , 23 )" at bounding box center [221, 82] width 219 height 25
click at [391, 47] on div "# Make your own game by changing the code below! # Spawn a maze. Change the num…" at bounding box center [468, 83] width 170 height 132
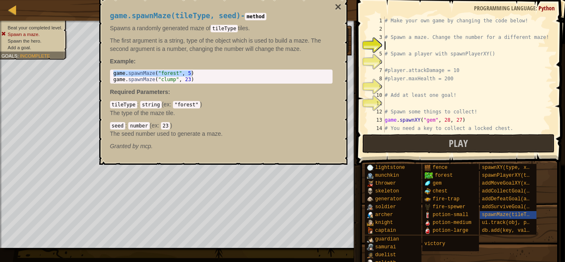
paste textarea "game.spawnMaze("forest", 5)"
type textarea "game.spawnMaze("forest", 5)"
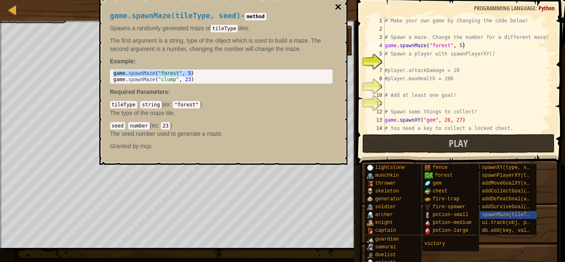
click at [338, 8] on button "×" at bounding box center [338, 7] width 7 height 12
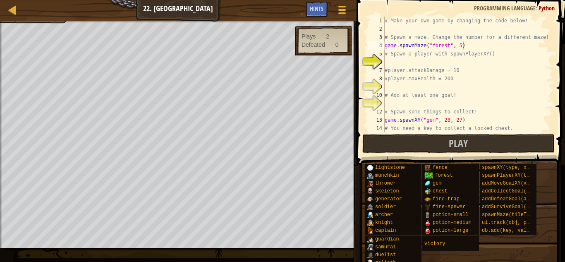
click at [419, 62] on div "# Make your own game by changing the code below! # Spawn a maze. Change the num…" at bounding box center [468, 83] width 170 height 132
type textarea "h"
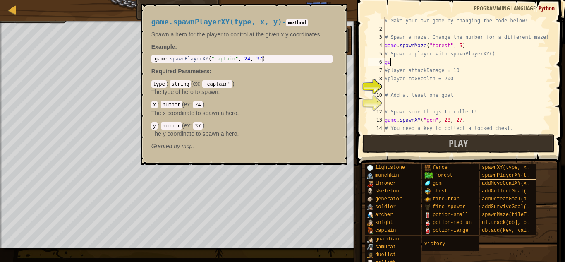
type textarea "g"
click at [524, 175] on span "spawnPlayerXY(type, x, y)" at bounding box center [519, 175] width 74 height 6
type textarea "game.spawnPlayerXY("captain", 24, 37)"
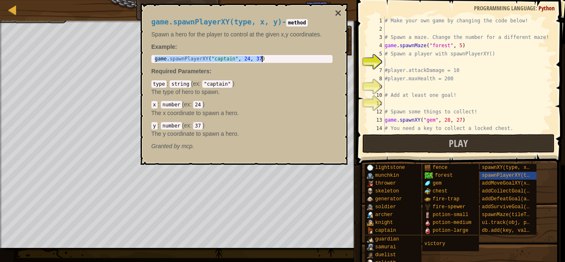
drag, startPoint x: 153, startPoint y: 58, endPoint x: 269, endPoint y: 62, distance: 116.3
click at [269, 62] on div "game.spawnPlayerXY("captain", 24, 37) 1 game . spawnPlayerXY ( "captain" , 24 ,…" at bounding box center [241, 59] width 181 height 8
click at [409, 63] on div "# Make your own game by changing the code below! # Spawn a maze. Change the num…" at bounding box center [468, 83] width 170 height 132
paste textarea "game.spawnPlayerXY("captain", 24, 37)"
click at [477, 65] on div "# Make your own game by changing the code below! # Spawn a maze. Change the num…" at bounding box center [468, 83] width 170 height 132
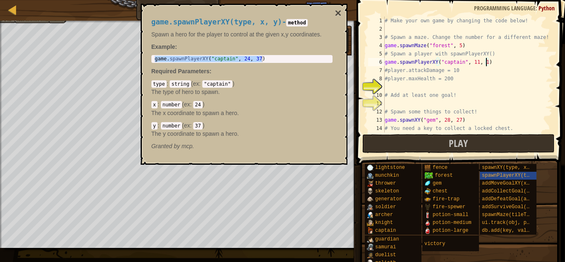
scroll to position [4, 15]
click at [335, 12] on button "×" at bounding box center [338, 13] width 7 height 12
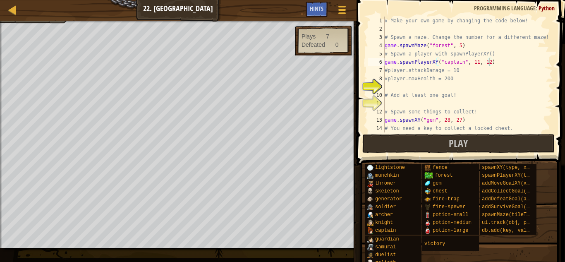
type textarea "#player.attackDamage = 10"
click at [461, 72] on div "# Make your own game by changing the code below! # Spawn a maze. Change the num…" at bounding box center [468, 83] width 170 height 132
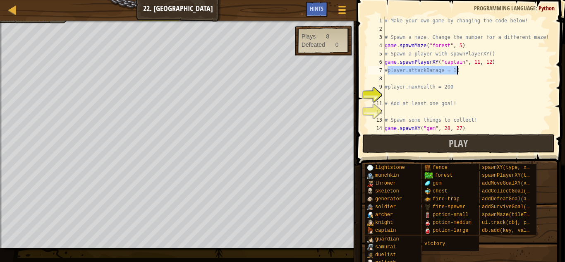
drag, startPoint x: 388, startPoint y: 70, endPoint x: 460, endPoint y: 71, distance: 71.1
click at [460, 71] on div "# Make your own game by changing the code below! # Spawn a maze. Change the num…" at bounding box center [468, 83] width 170 height 132
type textarea "#player.attackDamage = 10"
click at [412, 77] on div "# Make your own game by changing the code below! # Spawn a maze. Change the num…" at bounding box center [468, 83] width 170 height 132
paste textarea "player.attackDamage = 10"
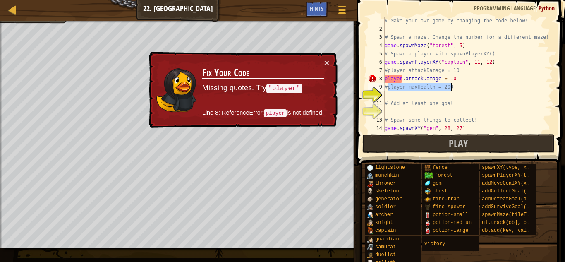
drag, startPoint x: 387, startPoint y: 89, endPoint x: 452, endPoint y: 88, distance: 65.3
click at [452, 88] on div "# Make your own game by changing the code below! # Spawn a maze. Change the num…" at bounding box center [468, 83] width 170 height 132
type textarea "#player.maxHealth = 200"
click at [452, 88] on div "# Make your own game by changing the code below! # Spawn a maze. Change the num…" at bounding box center [468, 75] width 170 height 116
drag, startPoint x: 388, startPoint y: 87, endPoint x: 452, endPoint y: 88, distance: 64.5
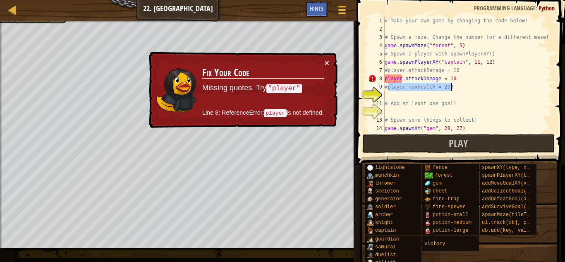
click at [452, 88] on div "# Make your own game by changing the code below! # Spawn a maze. Change the num…" at bounding box center [468, 83] width 170 height 132
click at [414, 97] on div "# Make your own game by changing the code below! # Spawn a maze. Change the num…" at bounding box center [468, 83] width 170 height 132
paste textarea "player.maxHealth = 200"
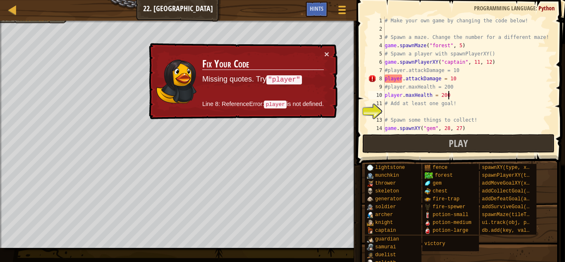
click at [396, 79] on div "# Make your own game by changing the code below! # Spawn a maze. Change the num…" at bounding box center [468, 83] width 170 height 132
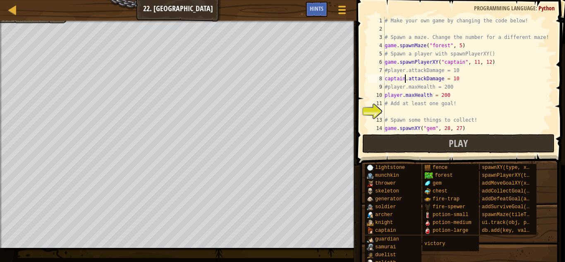
scroll to position [4, 3]
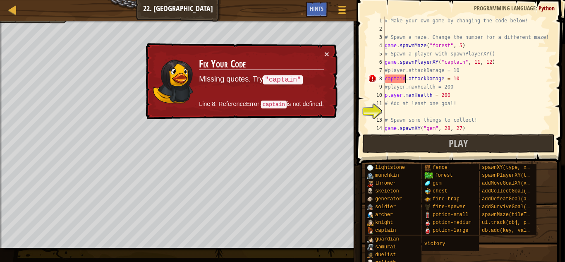
click at [385, 80] on div "# Make your own game by changing the code below! # Spawn a maze. Change the num…" at bounding box center [468, 83] width 170 height 132
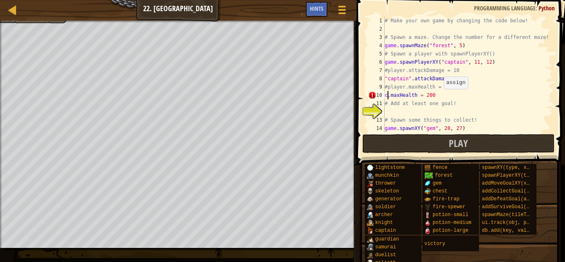
scroll to position [4, 1]
type textarea ""captain".maxHealth = 200"
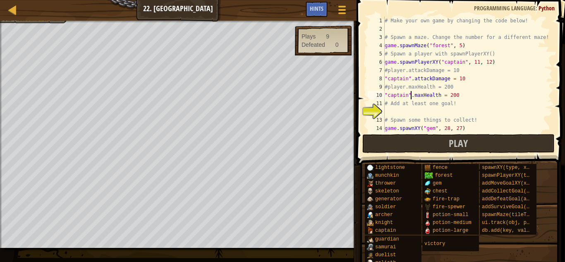
click at [428, 112] on div "# Make your own game by changing the code below! # Spawn a maze. Change the num…" at bounding box center [468, 83] width 170 height 132
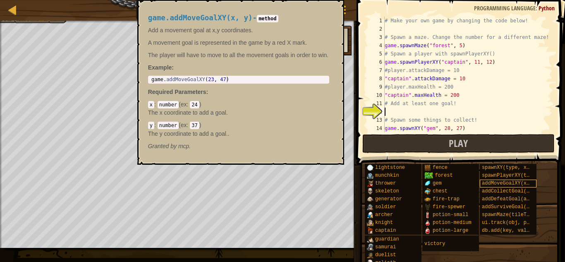
click at [498, 181] on span "addMoveGoalXY(x, y)" at bounding box center [510, 183] width 57 height 6
click at [149, 78] on div "1 game . addMoveGoalXY ( 23 , 47 ) הההההההההההההההההההההההההההההההההההההההההההה…" at bounding box center [238, 80] width 181 height 8
drag, startPoint x: 149, startPoint y: 78, endPoint x: 181, endPoint y: 77, distance: 31.9
click at [181, 77] on div "1 game . addMoveGoalXY ( 23 , 47 ) הההההההההההההההההההההההההההההההההההההההההההה…" at bounding box center [238, 80] width 181 height 8
type textarea "game.addMoveGoalXY(23, 47)"
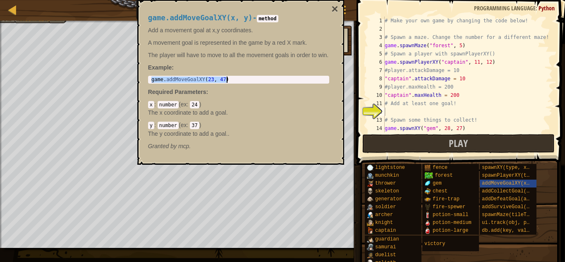
drag, startPoint x: 151, startPoint y: 79, endPoint x: 250, endPoint y: 84, distance: 99.0
click at [250, 84] on div "game.addMoveGoalXY(x, y) - method Add a movement goal at x,y coordinates. A mov…" at bounding box center [238, 82] width 193 height 152
click at [390, 110] on div "# Make your own game by changing the code below! # Spawn a maze. Change the num…" at bounding box center [468, 83] width 170 height 132
paste textarea "game.addMoveGoalXY(23, 47)"
click at [338, 10] on button "×" at bounding box center [334, 9] width 7 height 12
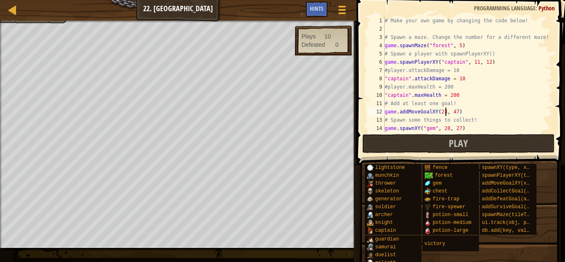
click at [445, 110] on div "# Make your own game by changing the code below! # Spawn a maze. Change the num…" at bounding box center [468, 83] width 170 height 132
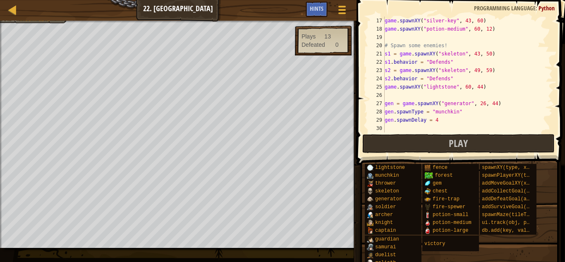
scroll to position [132, 0]
click at [415, 143] on button "Play" at bounding box center [458, 143] width 193 height 19
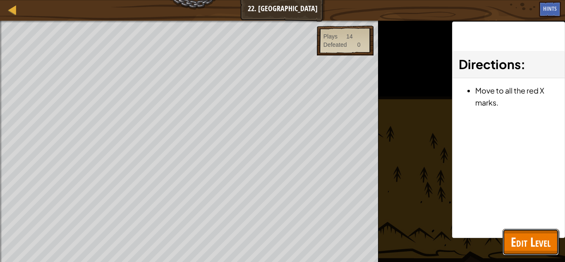
click at [522, 239] on span "Edit Level" at bounding box center [531, 241] width 40 height 17
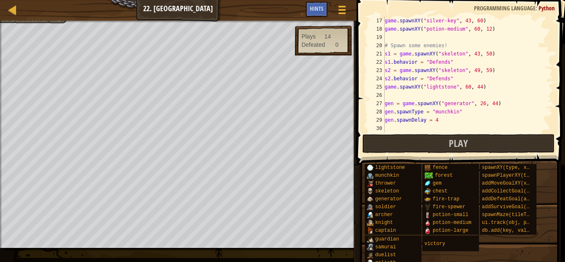
scroll to position [0, 0]
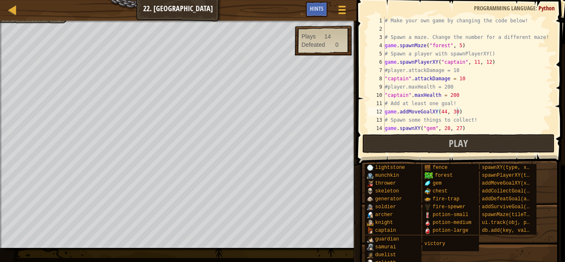
click at [477, 61] on div "# Make your own game by changing the code below! # Spawn a maze. Change the num…" at bounding box center [468, 83] width 170 height 132
type textarea "game.spawnPlayerXY("captain", 14, 28)"
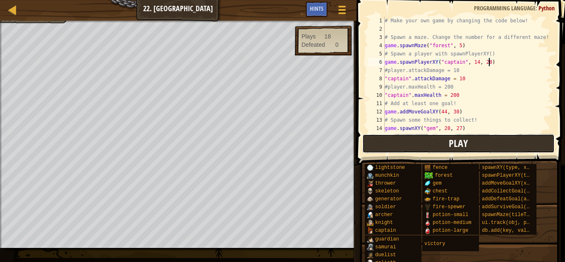
click at [392, 141] on button "Play" at bounding box center [458, 143] width 193 height 19
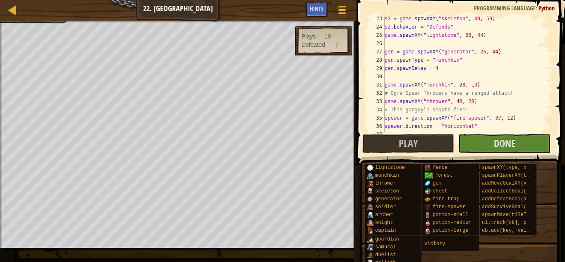
scroll to position [273, 0]
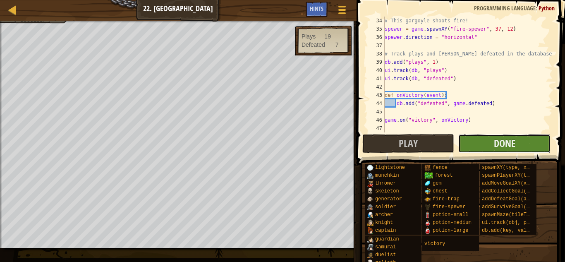
click at [490, 141] on button "Done" at bounding box center [504, 143] width 92 height 19
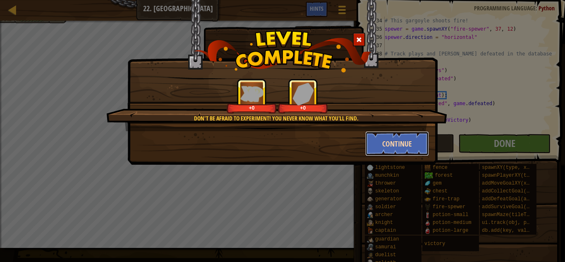
click at [384, 144] on button "Continue" at bounding box center [397, 143] width 64 height 25
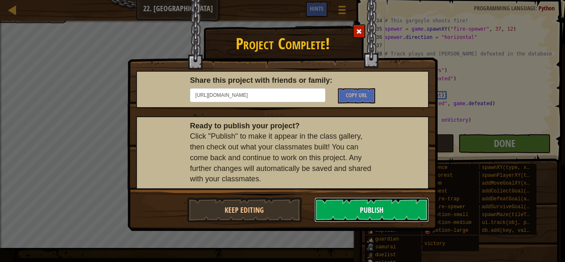
click at [348, 214] on button "Publish" at bounding box center [371, 209] width 115 height 25
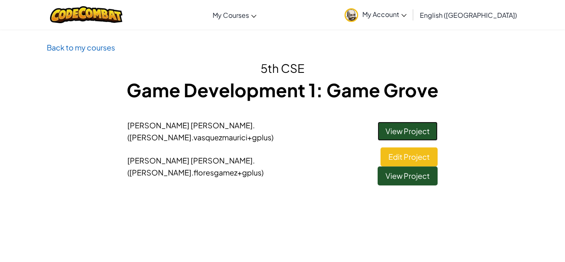
click at [402, 128] on link "View Project" at bounding box center [408, 131] width 60 height 19
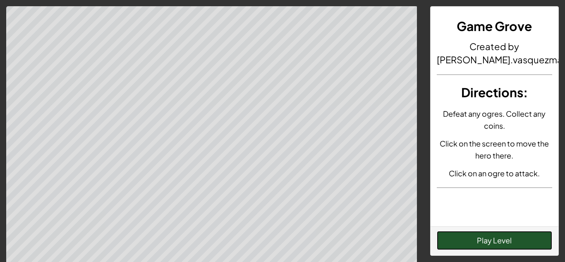
click at [457, 237] on button "Play Level" at bounding box center [495, 240] width 116 height 19
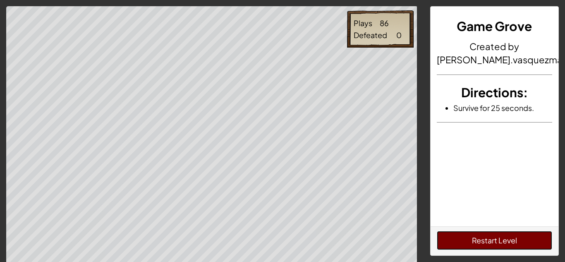
click at [475, 243] on button "Restart Level" at bounding box center [495, 240] width 116 height 19
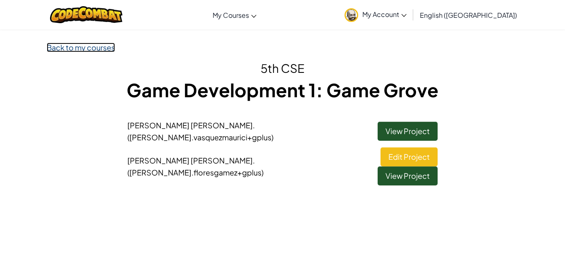
click at [69, 48] on link "Back to my courses" at bounding box center [81, 48] width 68 height 10
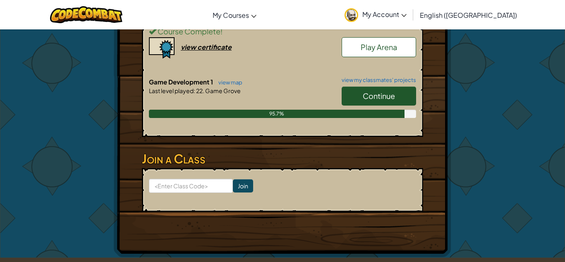
scroll to position [225, 0]
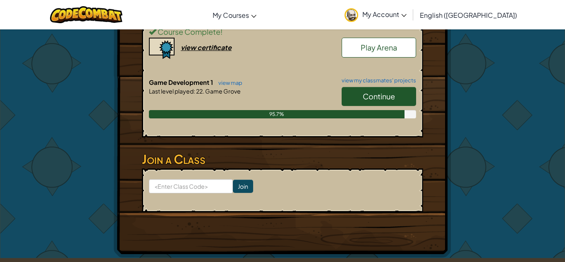
click at [395, 87] on link "Continue" at bounding box center [379, 96] width 74 height 19
